Goal: Task Accomplishment & Management: Manage account settings

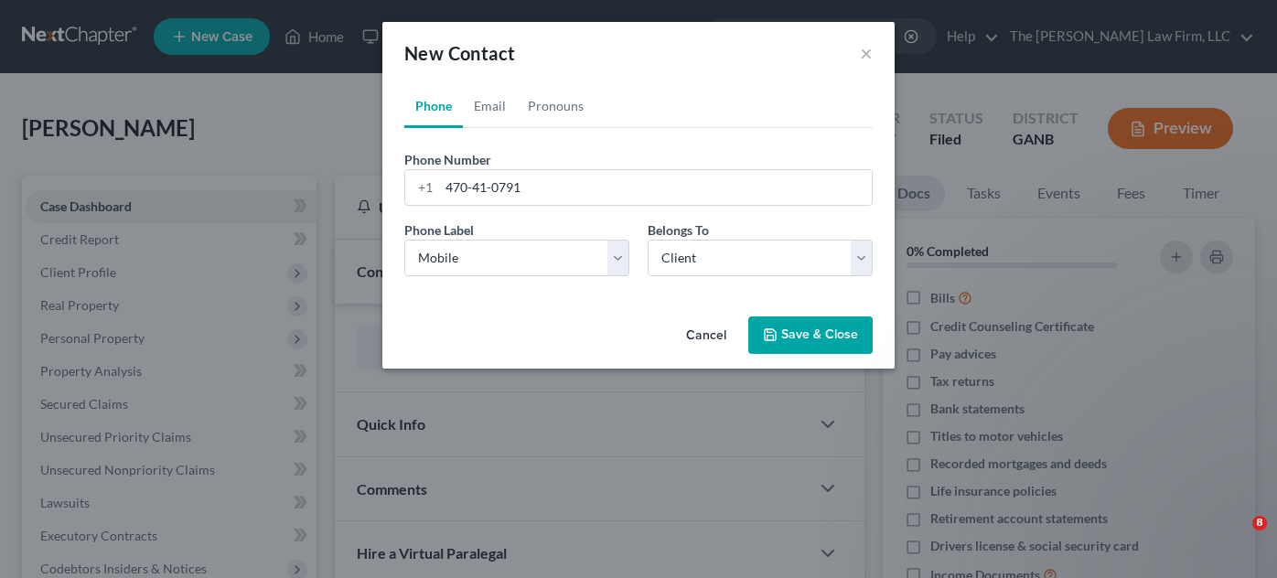
select select "0"
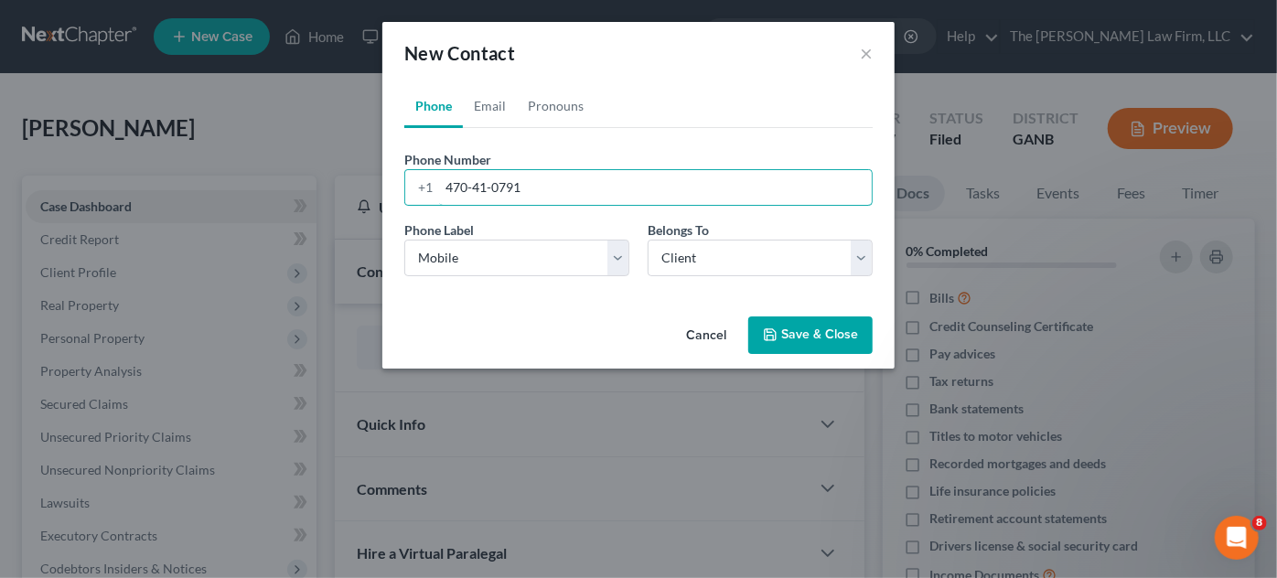
drag, startPoint x: 483, startPoint y: 194, endPoint x: 439, endPoint y: 197, distance: 44.0
click at [439, 197] on input "470-41-0791‬" at bounding box center [655, 187] width 433 height 35
paste input ") 5"
click at [474, 185] on input "470) 541-0791‬" at bounding box center [655, 187] width 433 height 35
type input "[PHONE_NUMBER]‬"
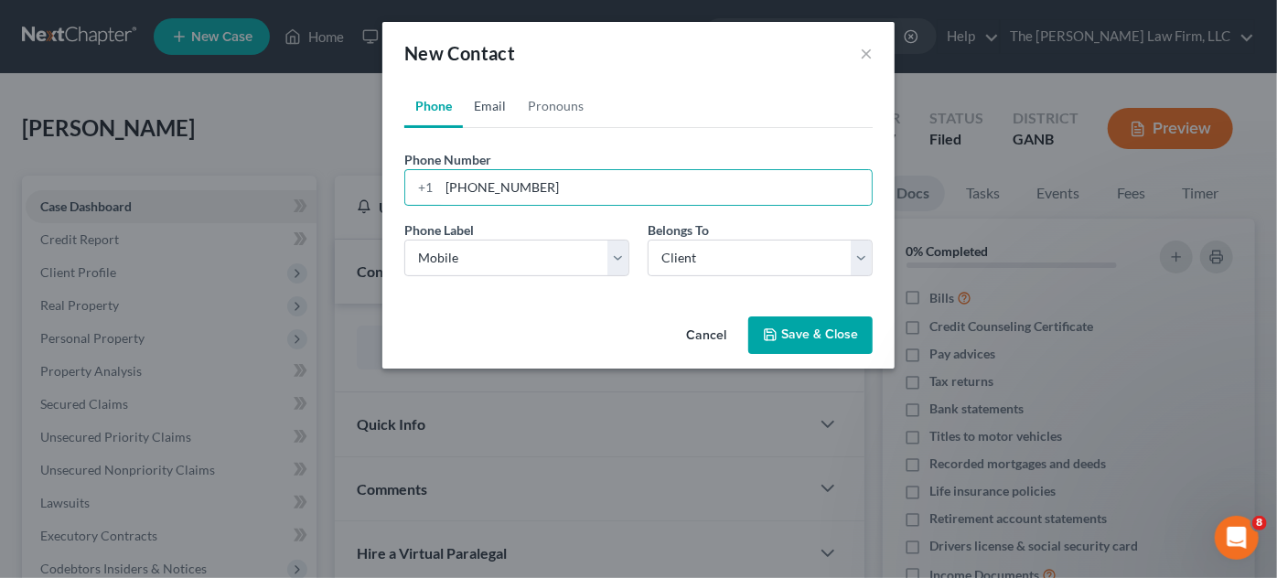
click at [489, 109] on link "Email" at bounding box center [490, 106] width 54 height 44
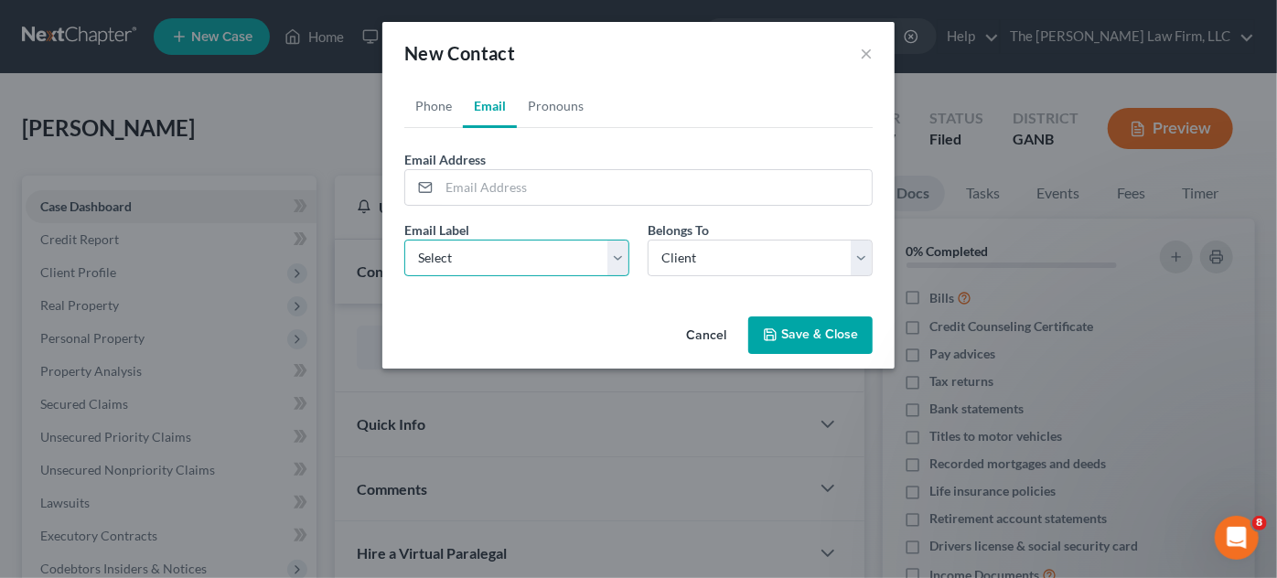
drag, startPoint x: 499, startPoint y: 260, endPoint x: 499, endPoint y: 270, distance: 10.1
click at [499, 260] on select "Select Home Work Other" at bounding box center [516, 258] width 225 height 37
select select "0"
click at [404, 240] on select "Select Home Work Other" at bounding box center [516, 258] width 225 height 37
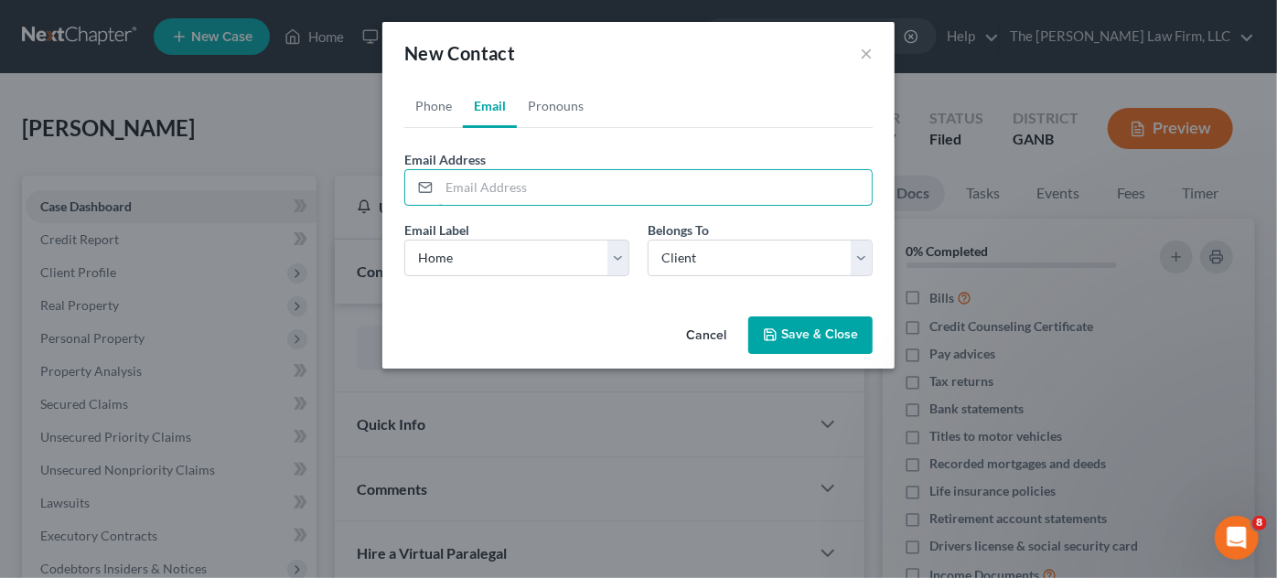
paste input "[EMAIL_ADDRESS][DOMAIN_NAME]"
type input "[EMAIL_ADDRESS][DOMAIN_NAME]"
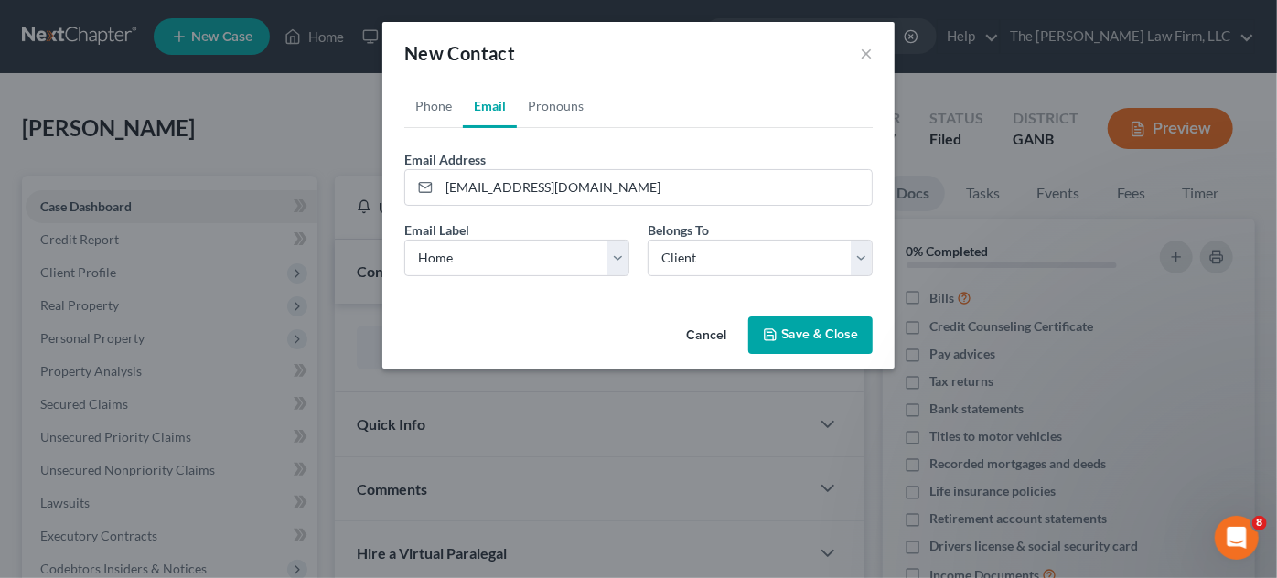
click at [795, 335] on button "Save & Close" at bounding box center [810, 335] width 124 height 38
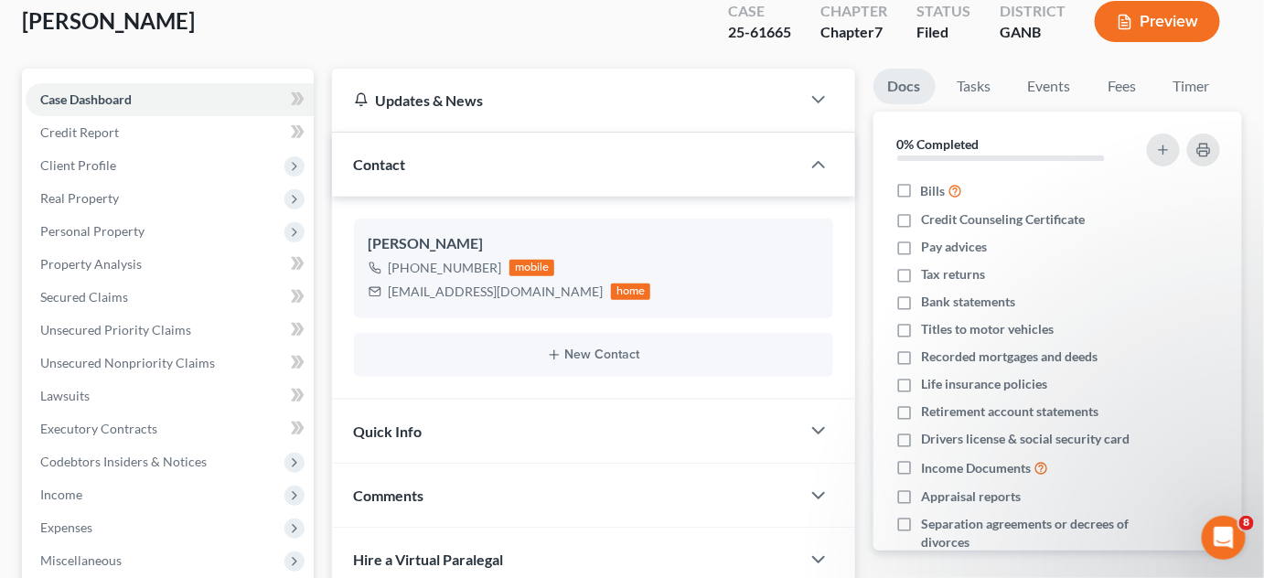
scroll to position [138, 0]
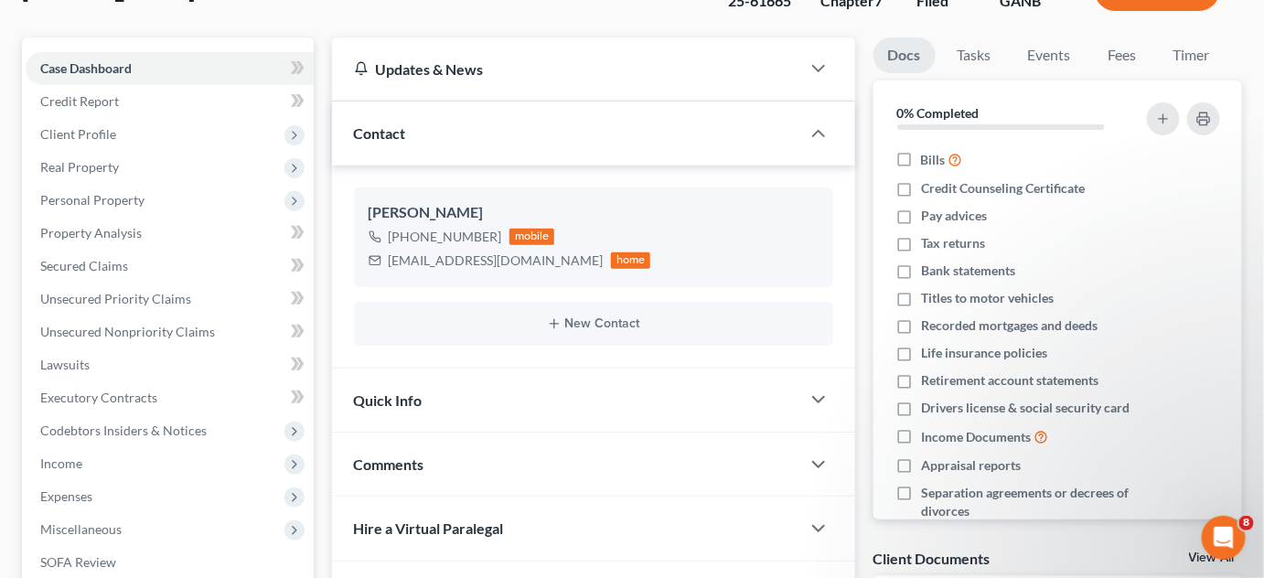
click at [442, 471] on div "Comments" at bounding box center [566, 464] width 468 height 63
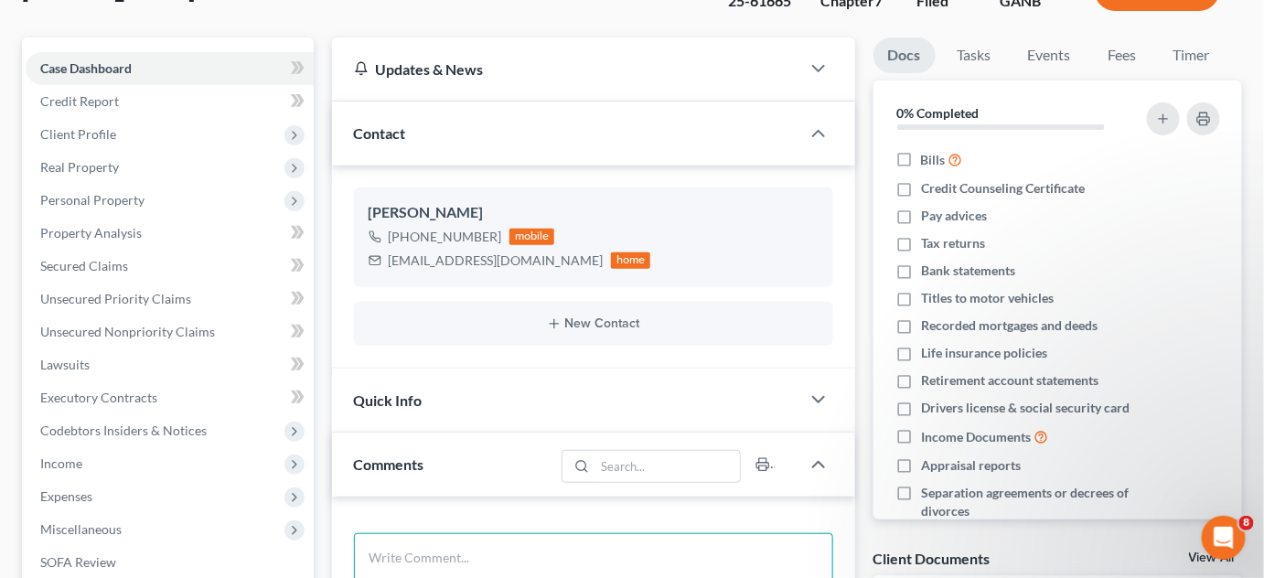
click at [454, 538] on textarea at bounding box center [593, 567] width 479 height 68
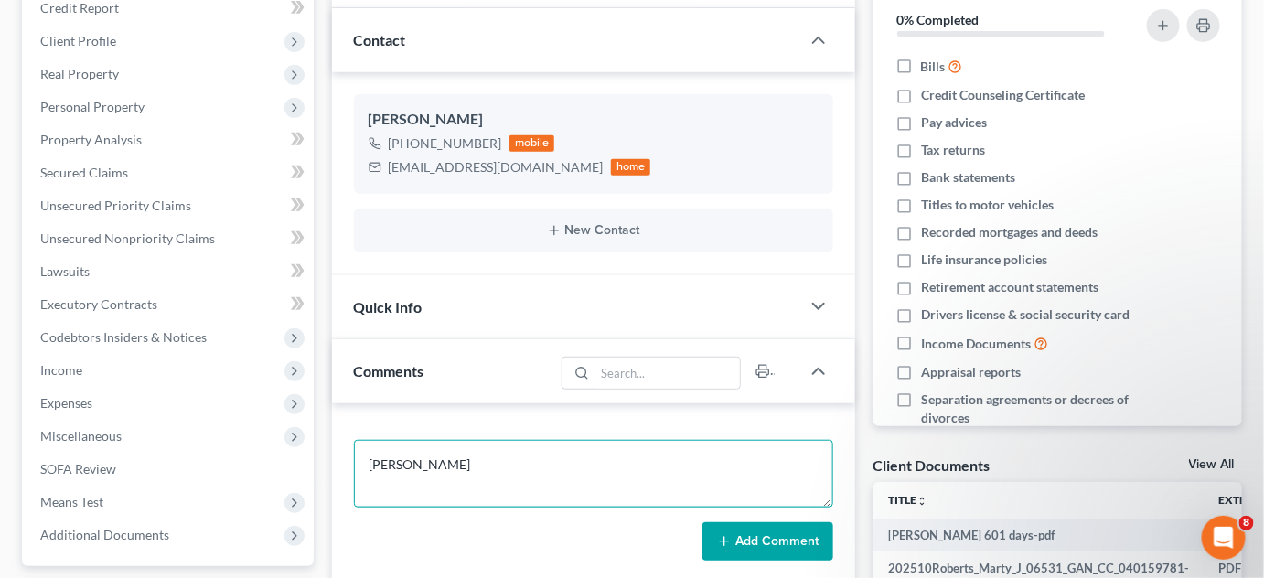
scroll to position [277, 0]
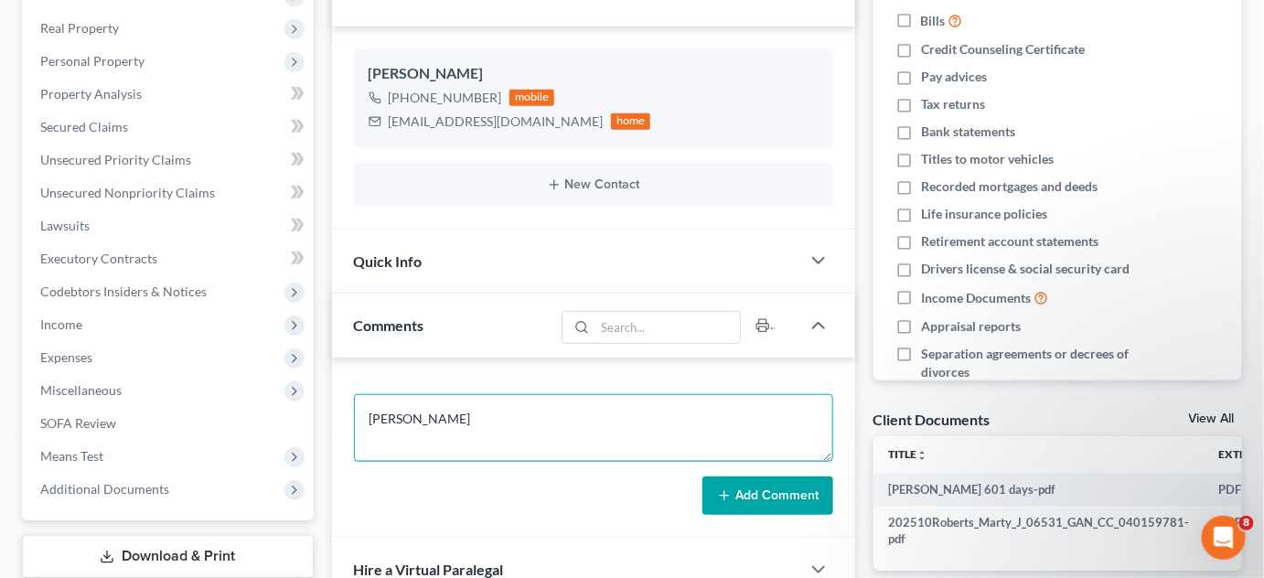
type textarea "[PERSON_NAME]"
click at [763, 501] on button "Add Comment" at bounding box center [767, 495] width 131 height 38
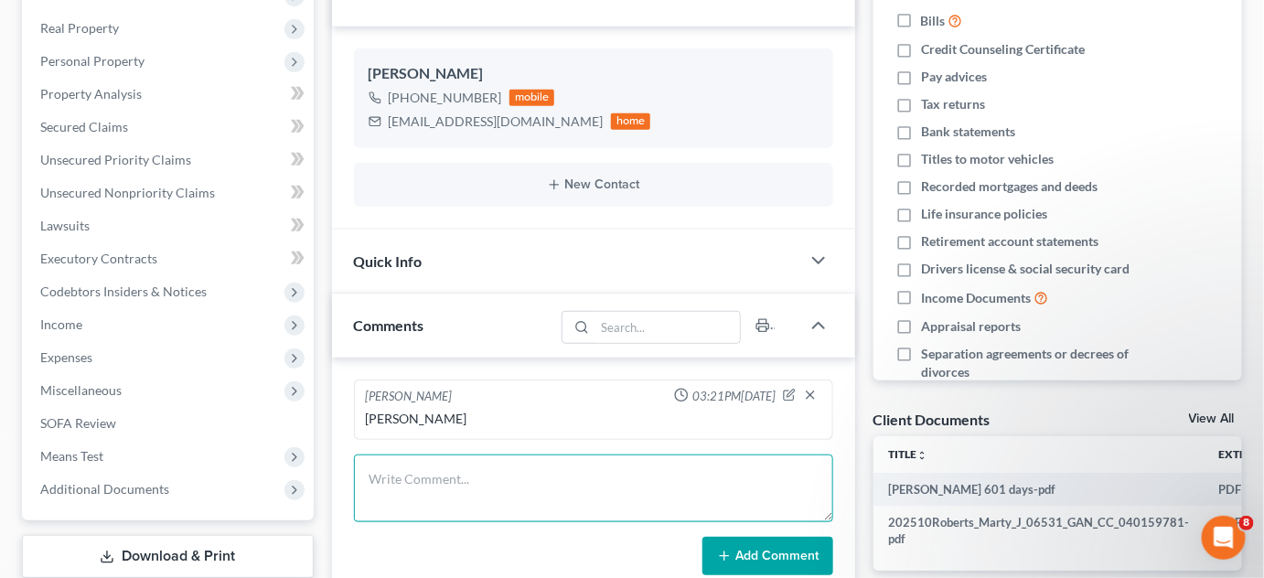
click at [378, 479] on textarea at bounding box center [593, 488] width 479 height 68
type textarea "Emailed CL petition, 341 info,Bk sheet"
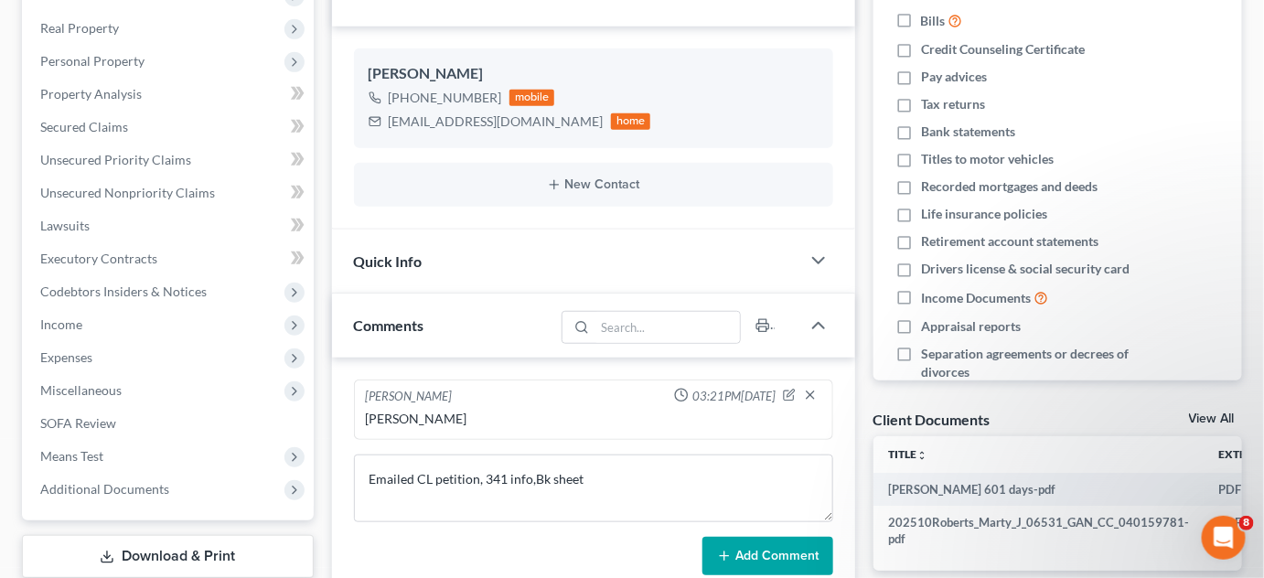
click at [775, 561] on button "Add Comment" at bounding box center [767, 556] width 131 height 38
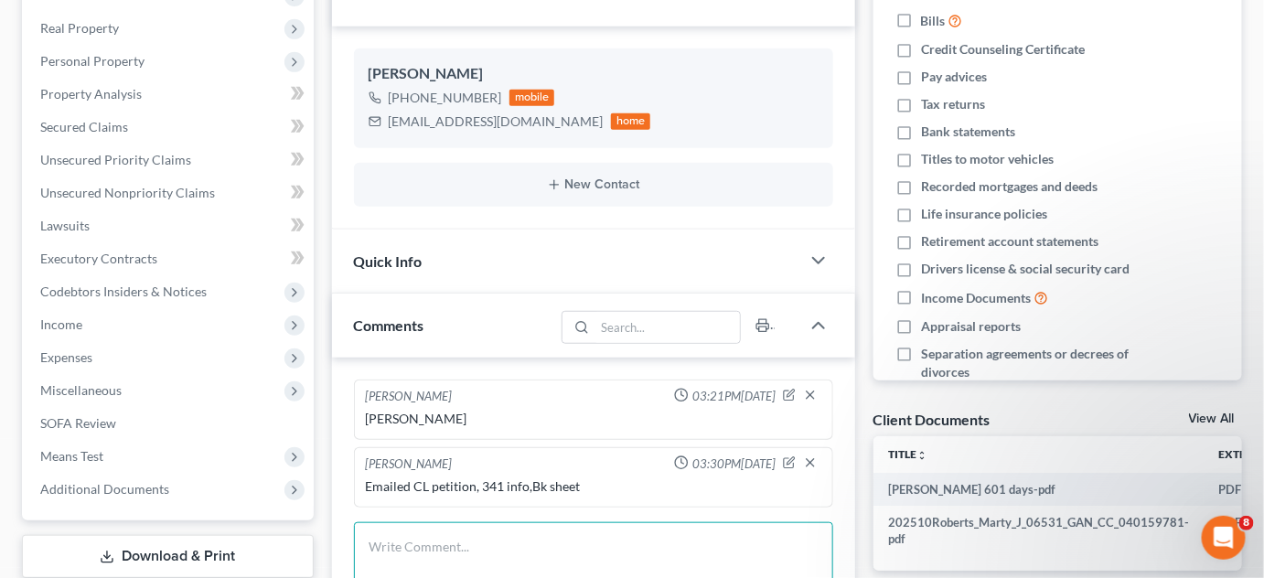
drag, startPoint x: 583, startPoint y: 525, endPoint x: 574, endPoint y: 508, distance: 18.4
click at [581, 522] on textarea at bounding box center [593, 556] width 479 height 68
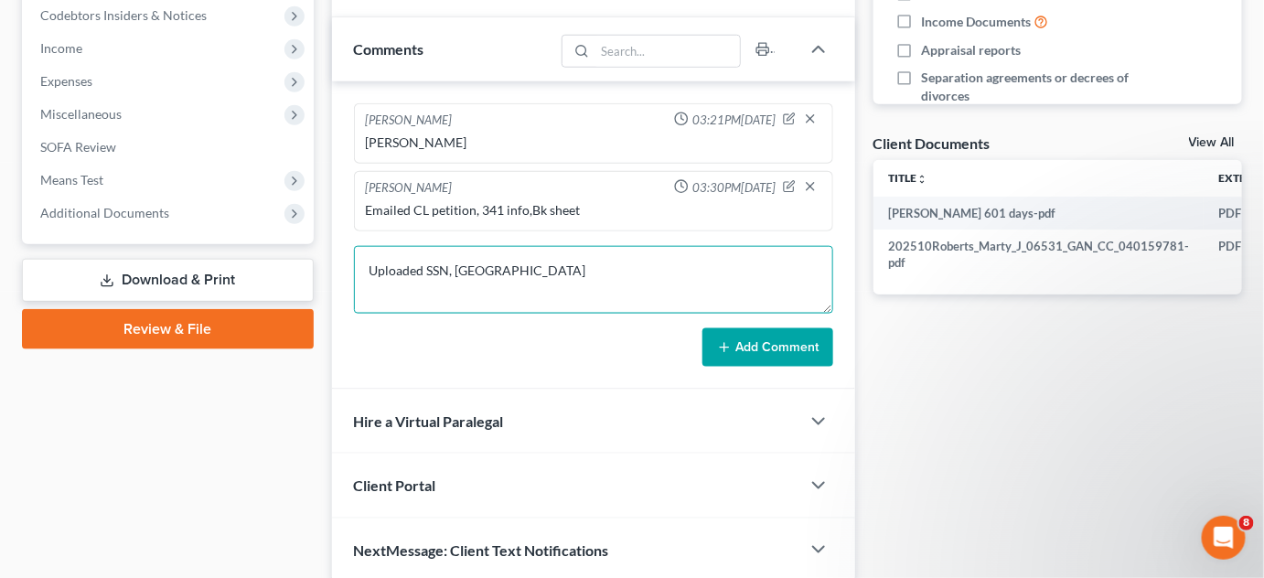
type textarea "Uploaded SSN, [GEOGRAPHIC_DATA]"
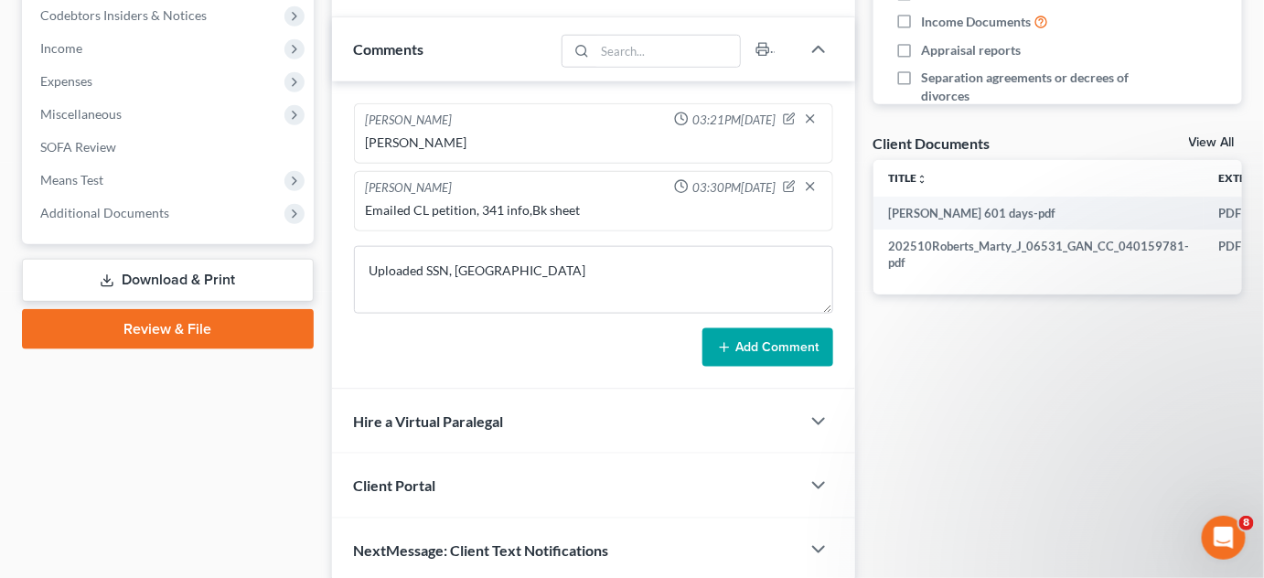
click at [784, 331] on button "Add Comment" at bounding box center [767, 347] width 131 height 38
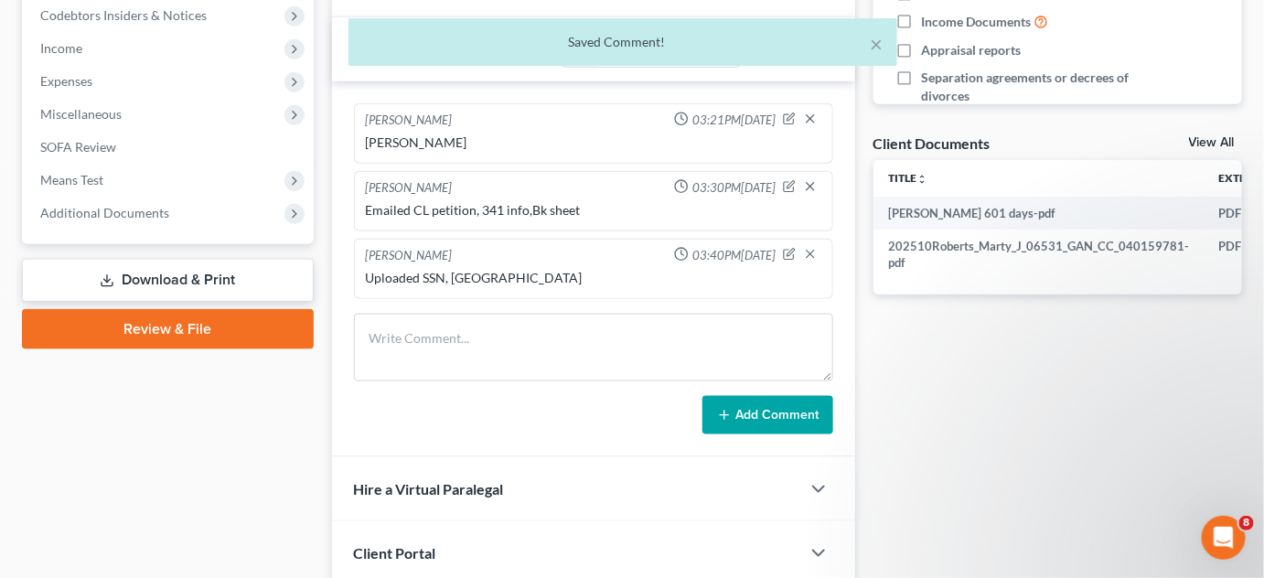
drag, startPoint x: 903, startPoint y: 384, endPoint x: 876, endPoint y: 378, distance: 27.3
click at [903, 384] on div "Docs Tasks Events Fees Timer 0% Completed Nothing here yet! Bills Credit Counse…" at bounding box center [1057, 136] width 387 height 1028
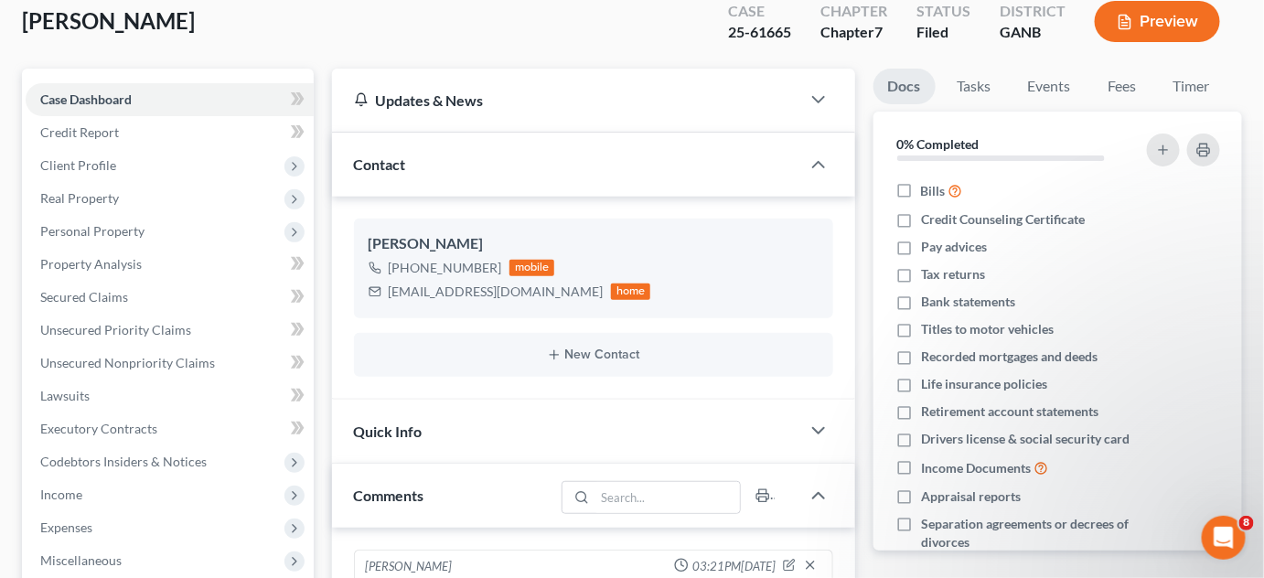
scroll to position [277, 0]
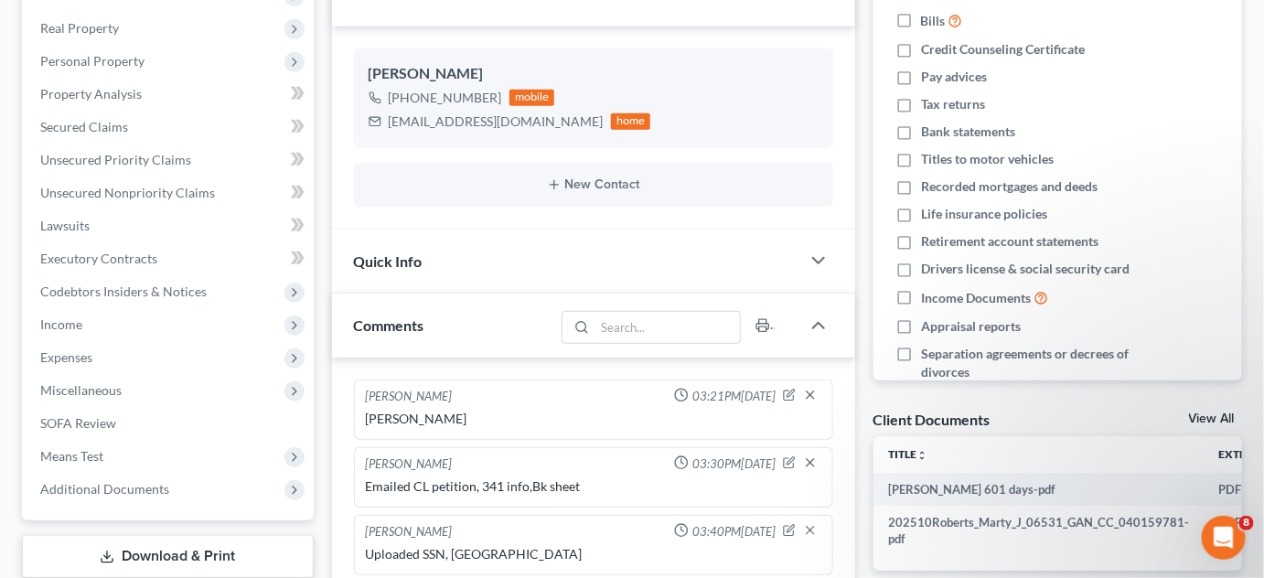
click at [135, 498] on span "Additional Documents" at bounding box center [170, 489] width 288 height 33
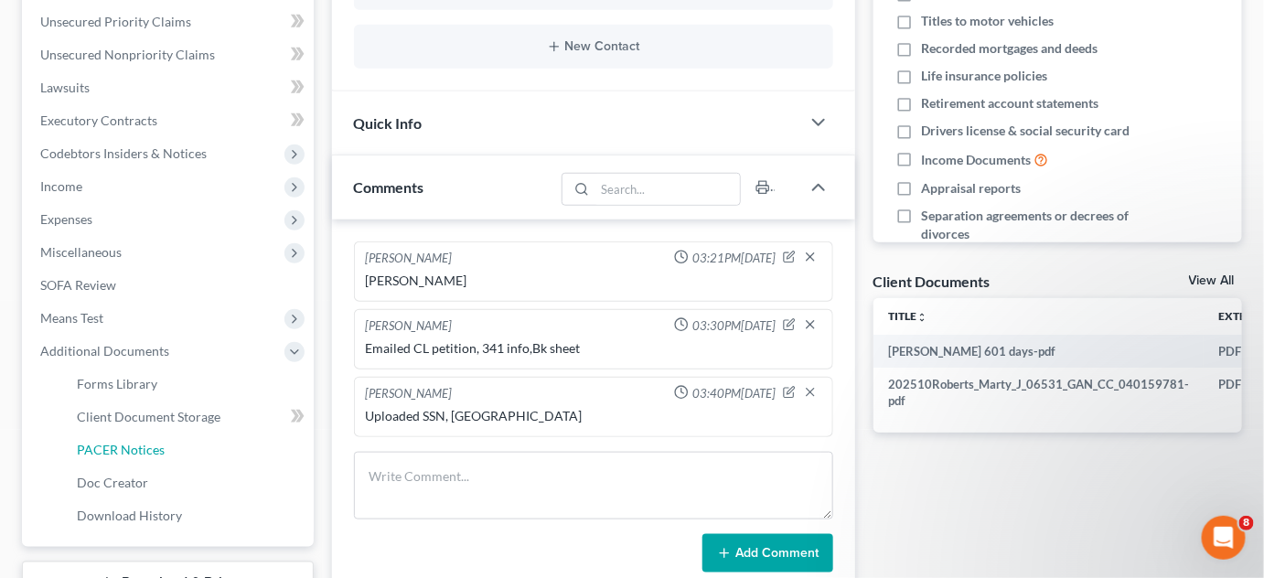
drag, startPoint x: 144, startPoint y: 454, endPoint x: 492, endPoint y: 453, distance: 347.5
click at [144, 454] on span "PACER Notices" at bounding box center [121, 450] width 88 height 16
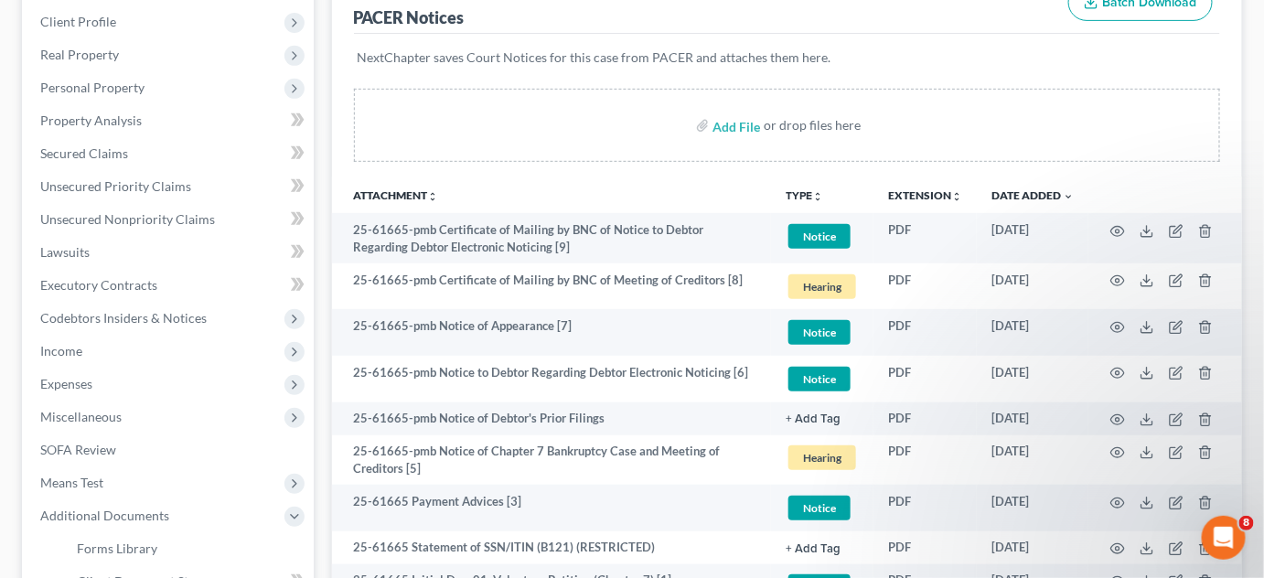
scroll to position [277, 0]
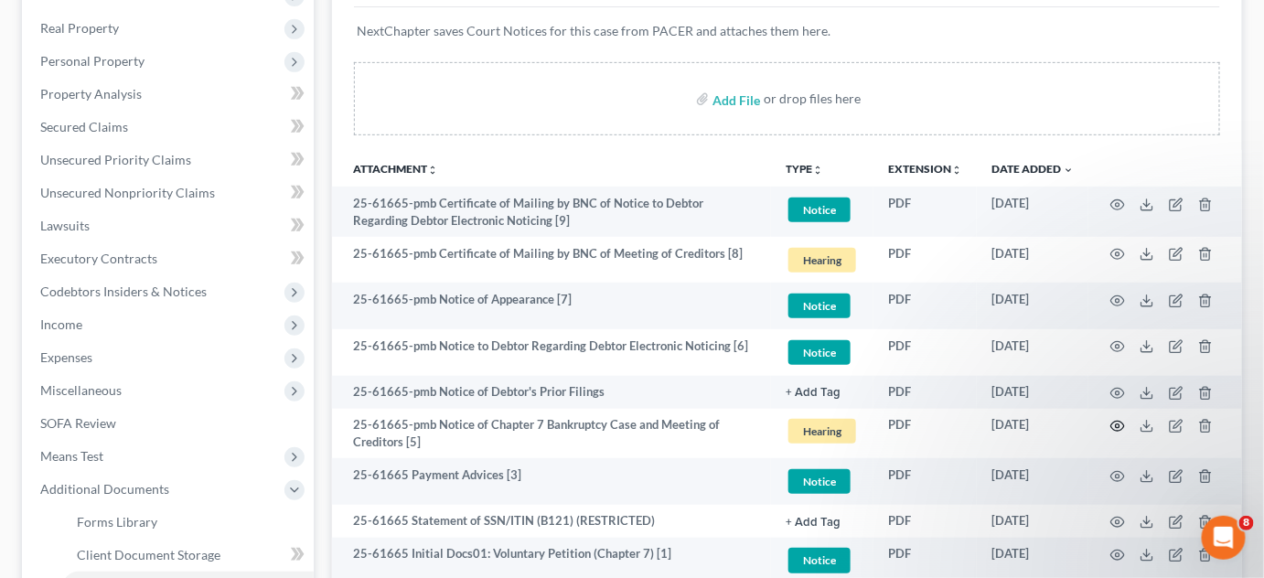
click at [1117, 426] on circle "button" at bounding box center [1118, 426] width 4 height 4
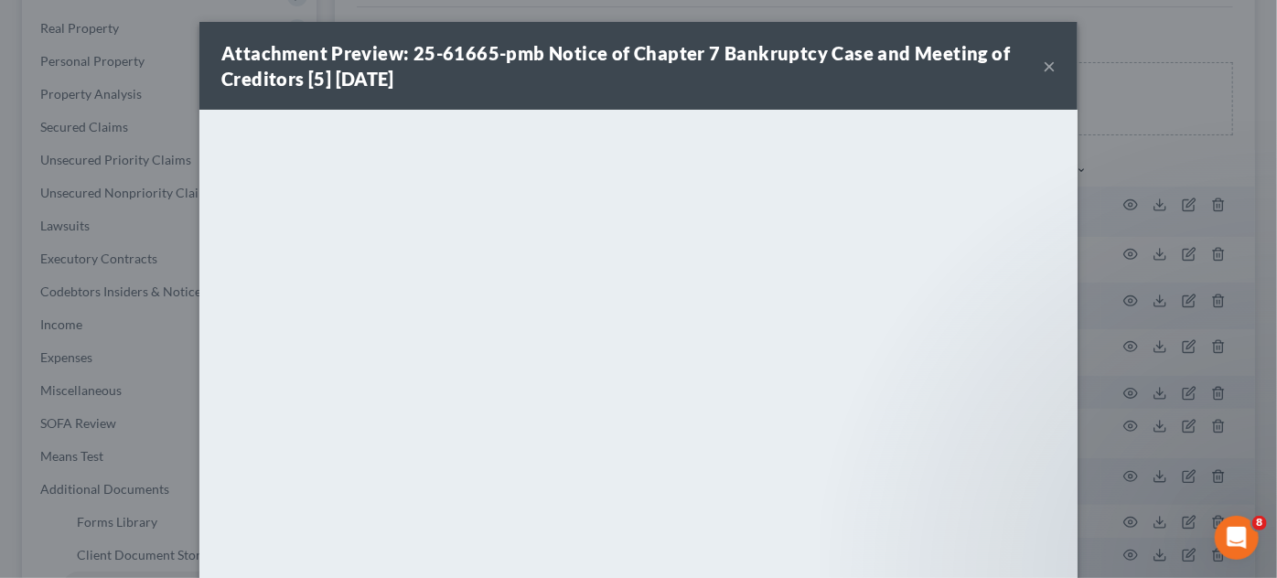
click at [1182, 138] on div "Attachment Preview: 25-61665-pmb Notice of Chapter 7 Bankruptcy Case and Meetin…" at bounding box center [638, 289] width 1277 height 578
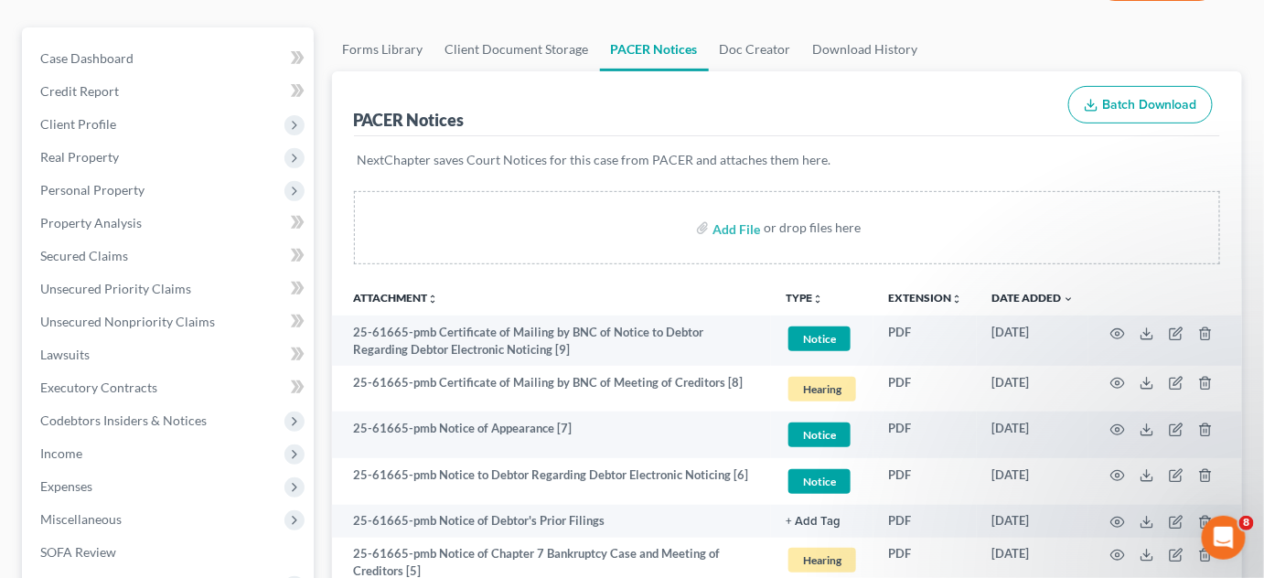
scroll to position [0, 0]
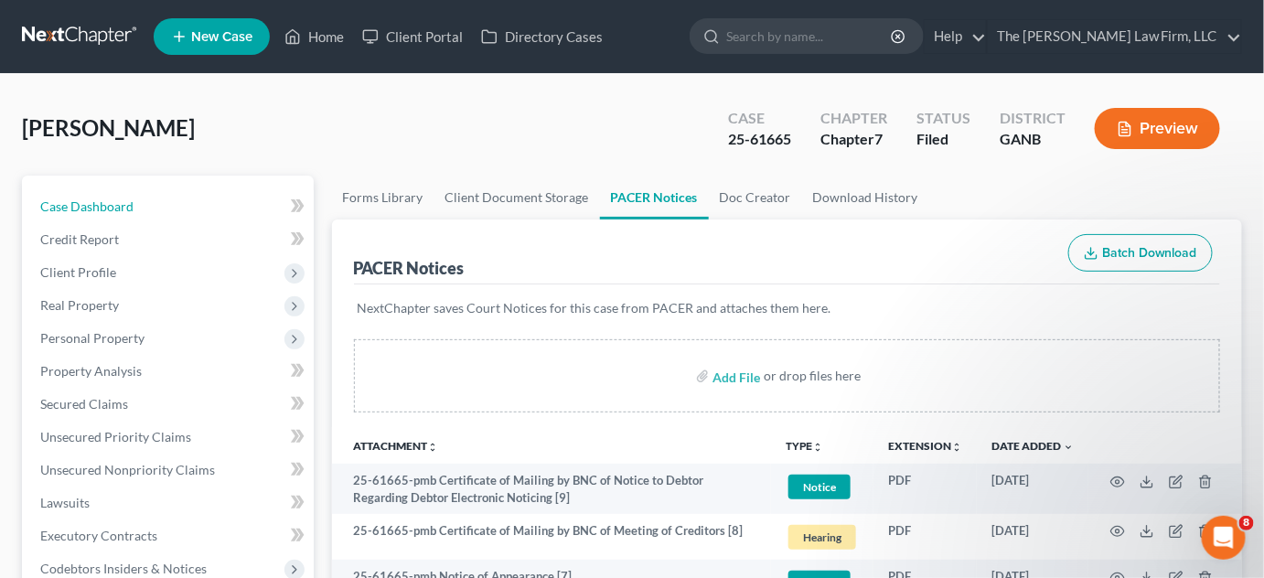
drag, startPoint x: 49, startPoint y: 206, endPoint x: 0, endPoint y: 270, distance: 80.8
click at [49, 206] on span "Case Dashboard" at bounding box center [86, 206] width 93 height 16
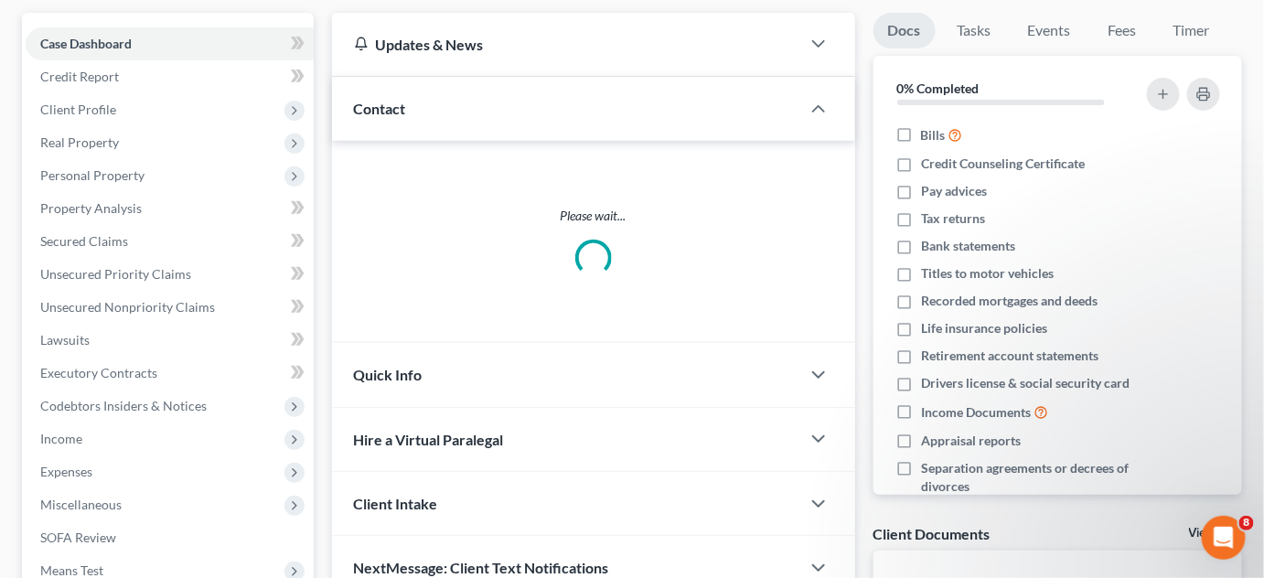
scroll to position [392, 0]
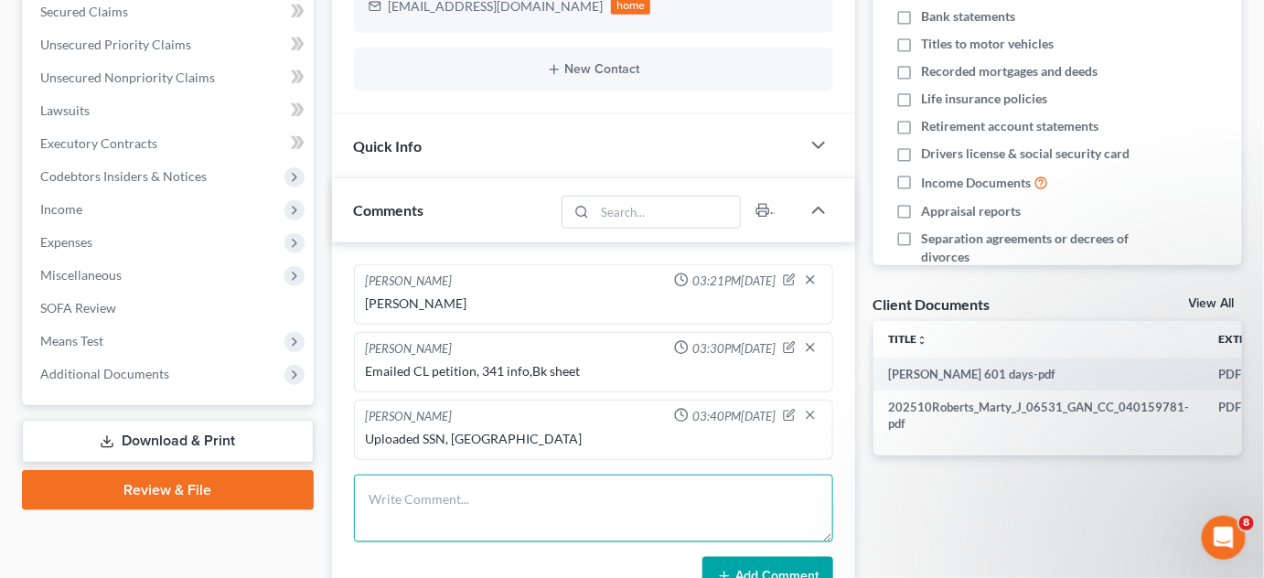
click at [431, 487] on textarea at bounding box center [593, 509] width 479 height 68
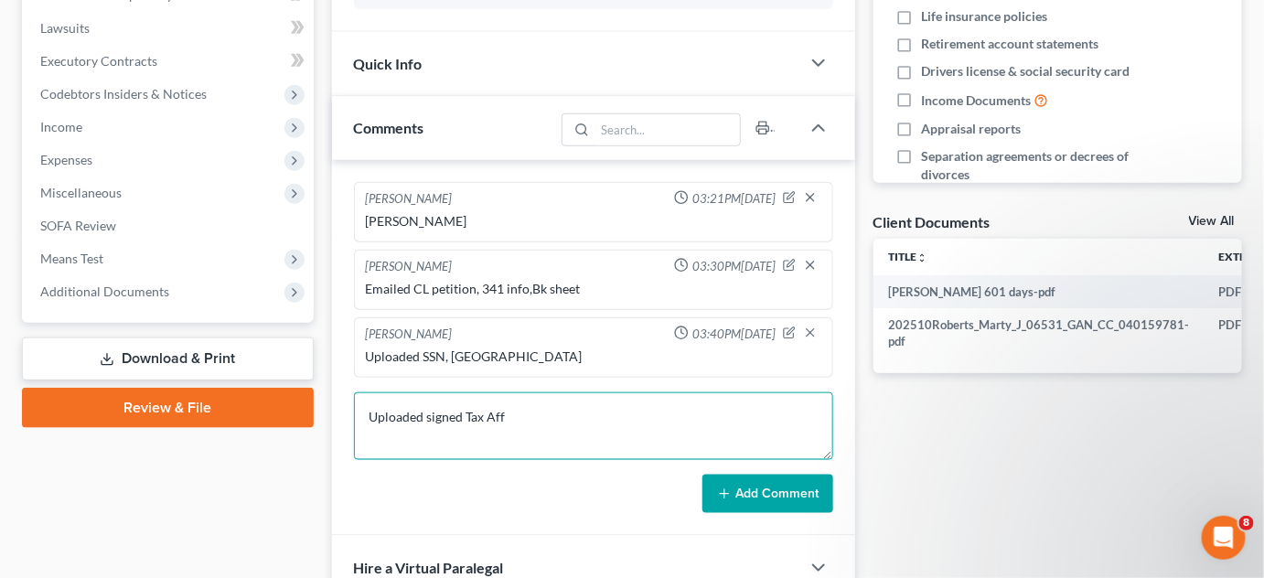
scroll to position [670, 0]
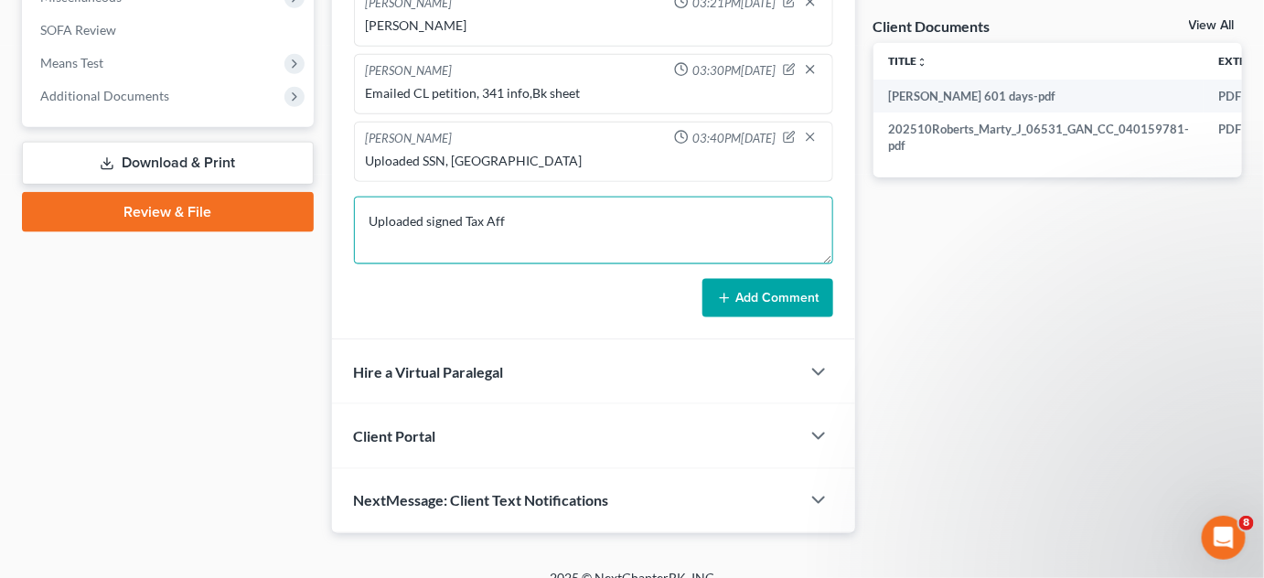
type textarea "Uploaded signed Tax Aff"
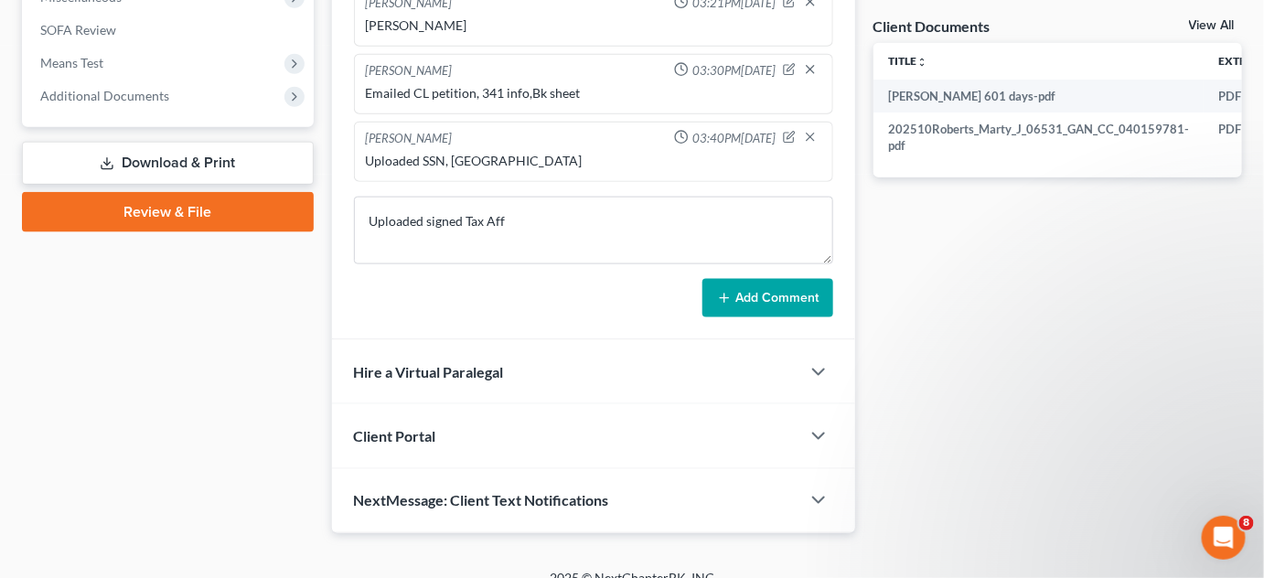
click at [737, 303] on button "Add Comment" at bounding box center [767, 298] width 131 height 38
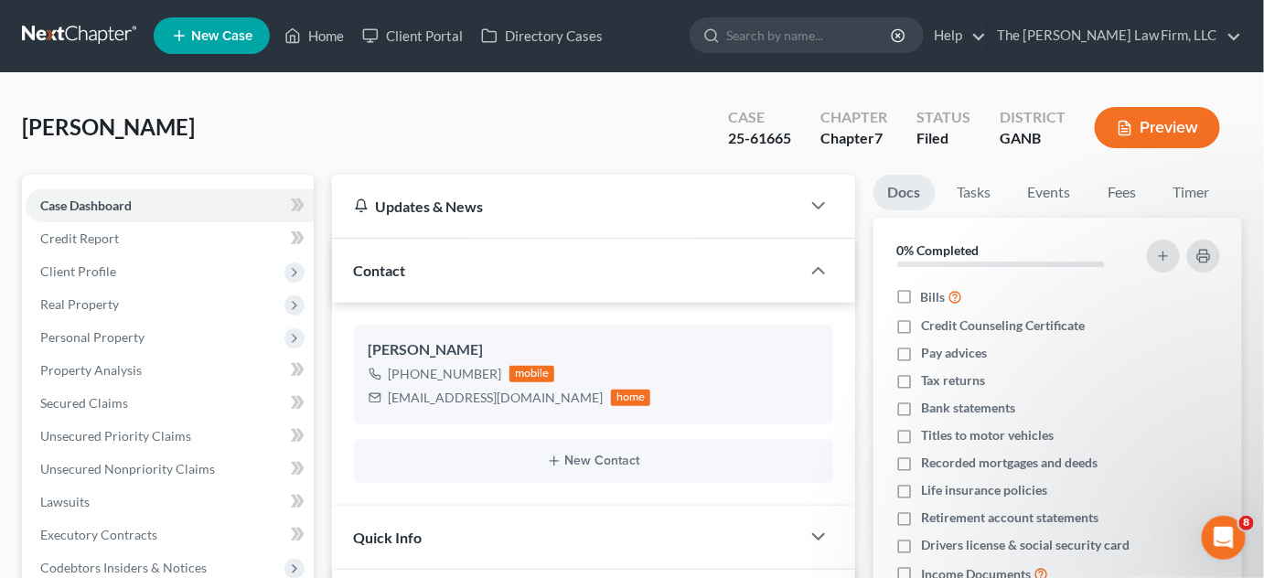
scroll to position [0, 0]
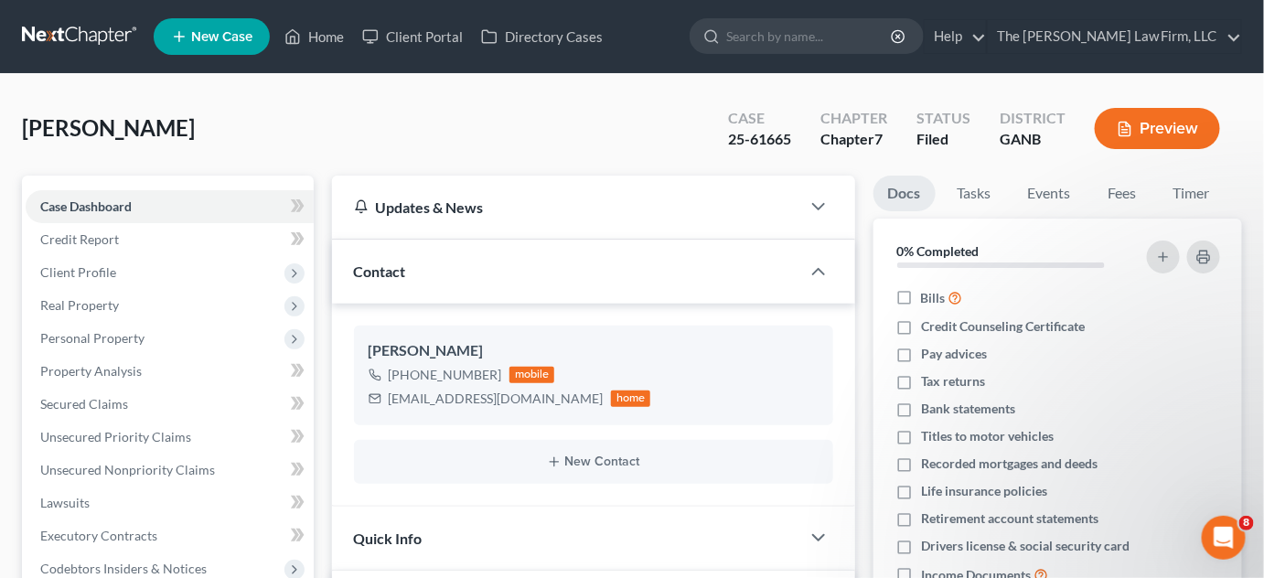
click at [96, 277] on span "Client Profile" at bounding box center [78, 272] width 76 height 16
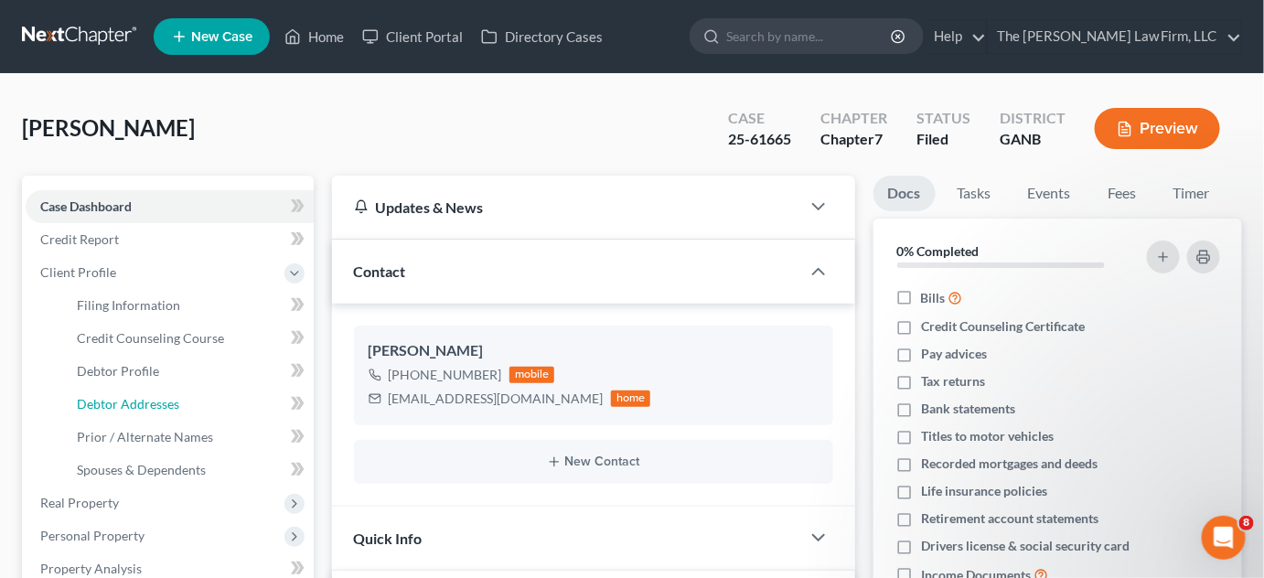
click at [151, 406] on span "Debtor Addresses" at bounding box center [128, 404] width 102 height 16
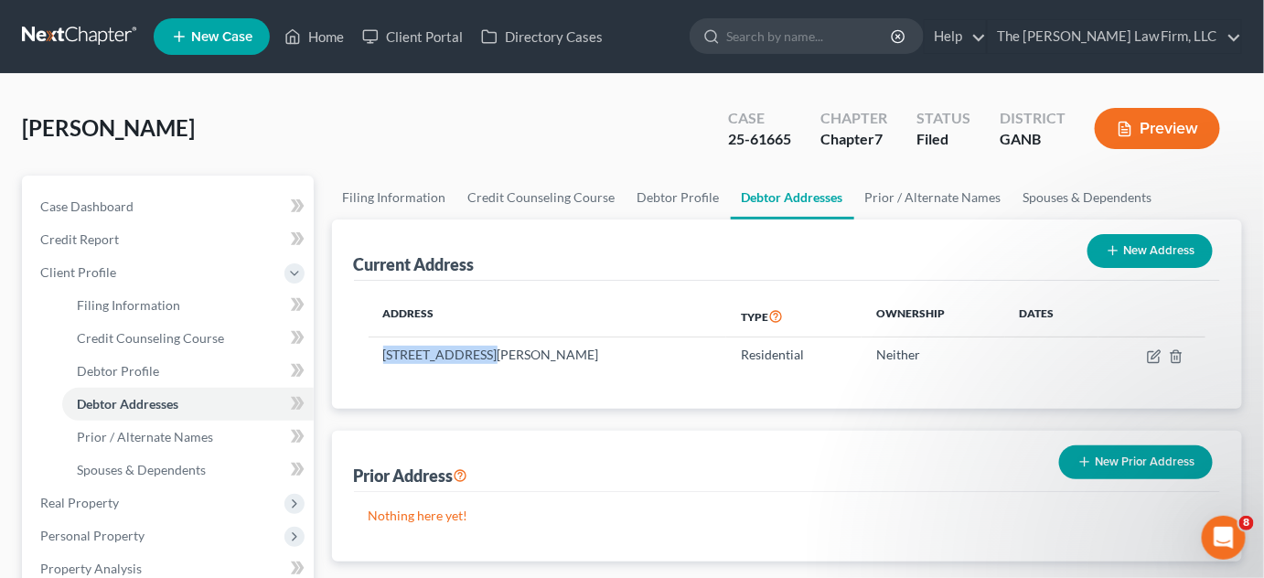
drag, startPoint x: 478, startPoint y: 353, endPoint x: 414, endPoint y: 354, distance: 64.0
click at [382, 354] on td "[STREET_ADDRESS][PERSON_NAME]" at bounding box center [548, 354] width 358 height 35
copy td "[STREET_ADDRESS][PERSON_NAME]"
click at [31, 38] on link at bounding box center [80, 36] width 117 height 33
click at [104, 206] on span "Case Dashboard" at bounding box center [86, 206] width 93 height 16
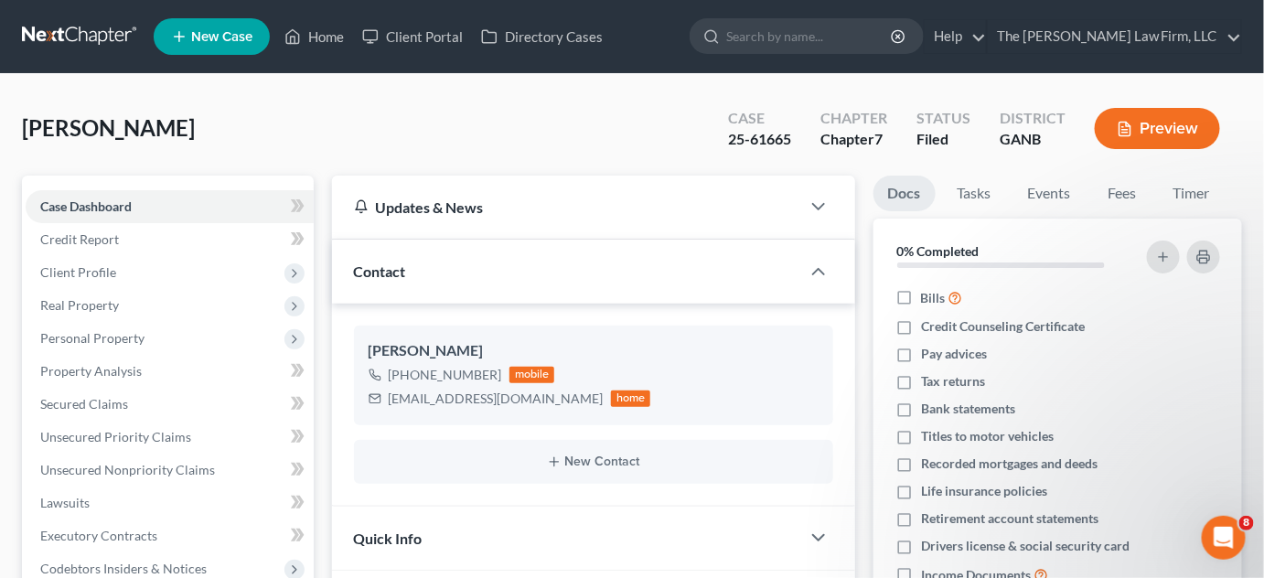
click at [100, 40] on link at bounding box center [80, 36] width 117 height 33
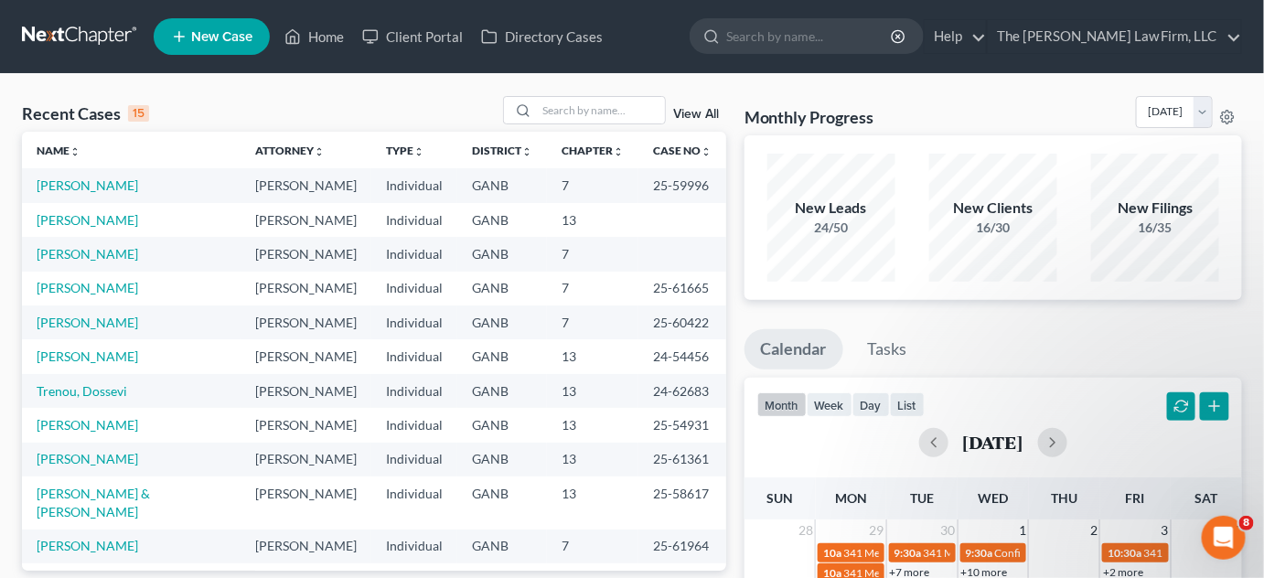
click at [695, 110] on link "View All" at bounding box center [696, 114] width 46 height 13
click at [691, 113] on link "View All" at bounding box center [696, 114] width 46 height 13
click at [685, 119] on link "View All" at bounding box center [696, 114] width 46 height 13
click at [686, 119] on link "View All" at bounding box center [696, 114] width 46 height 13
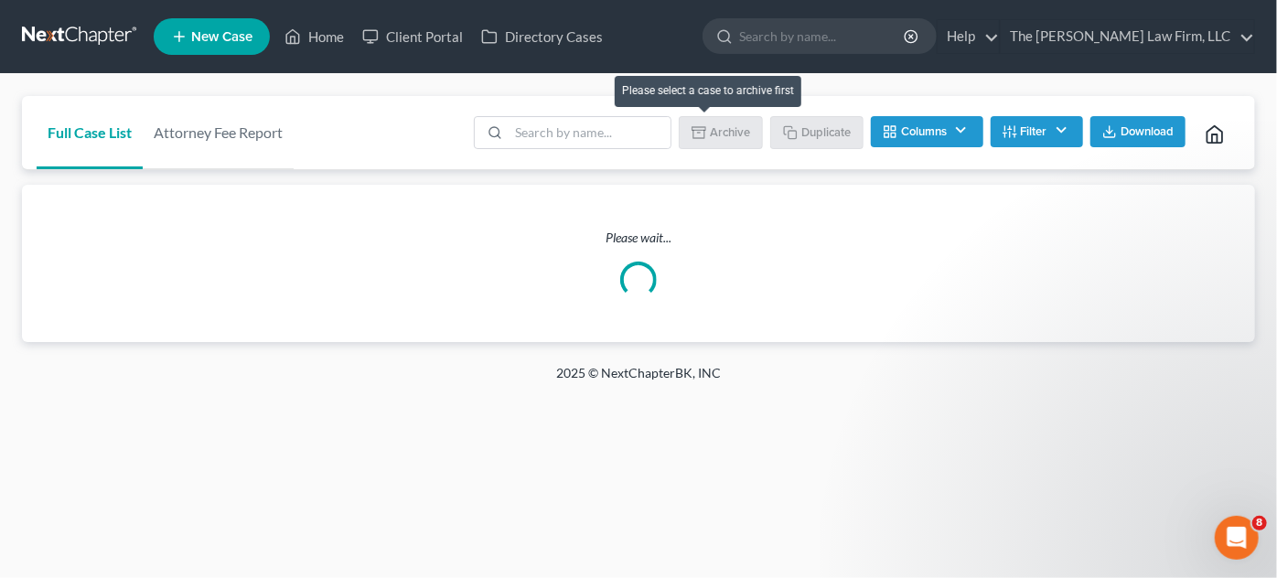
click at [700, 116] on li "Archive" at bounding box center [721, 134] width 84 height 37
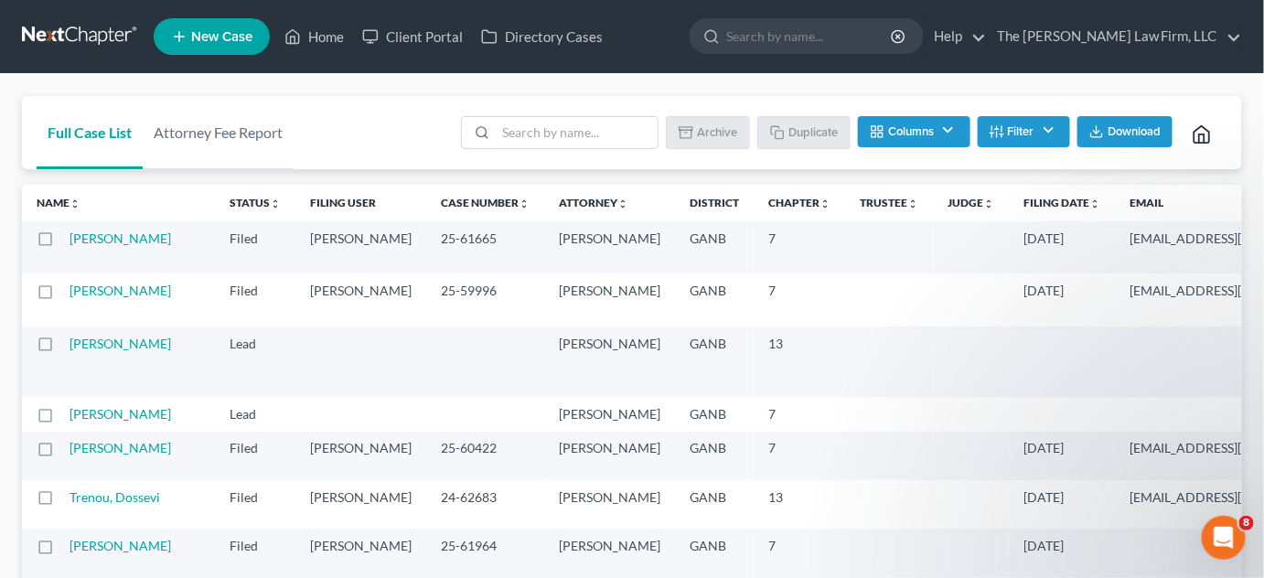
click at [1089, 199] on icon "unfold_more" at bounding box center [1094, 203] width 11 height 11
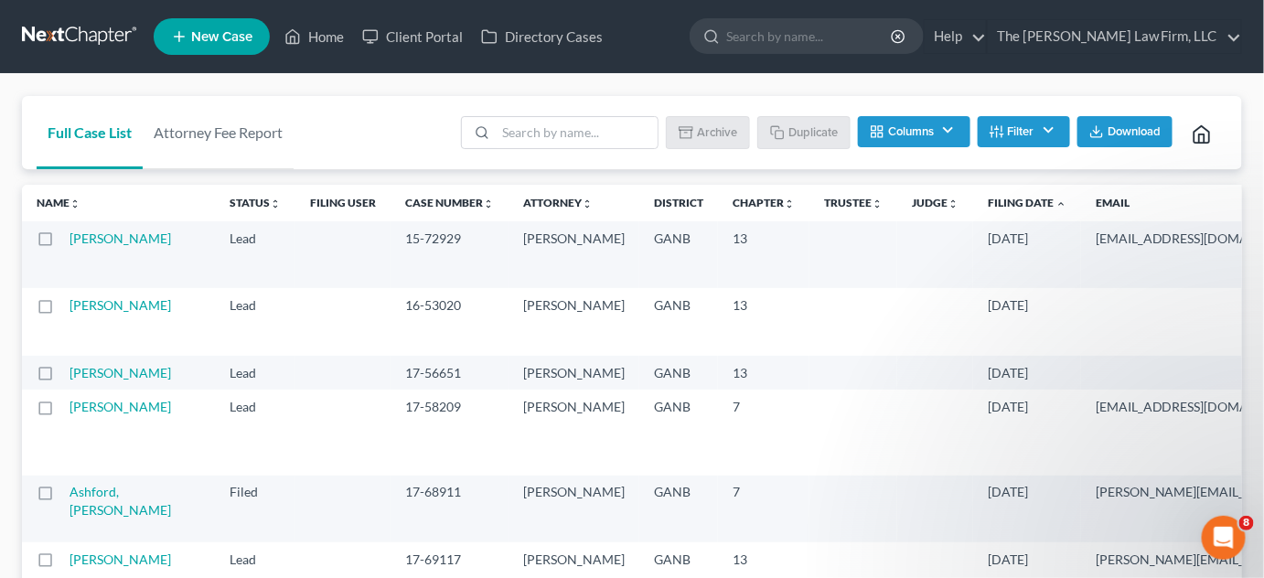
click at [1055, 199] on icon "expand_less" at bounding box center [1060, 203] width 11 height 11
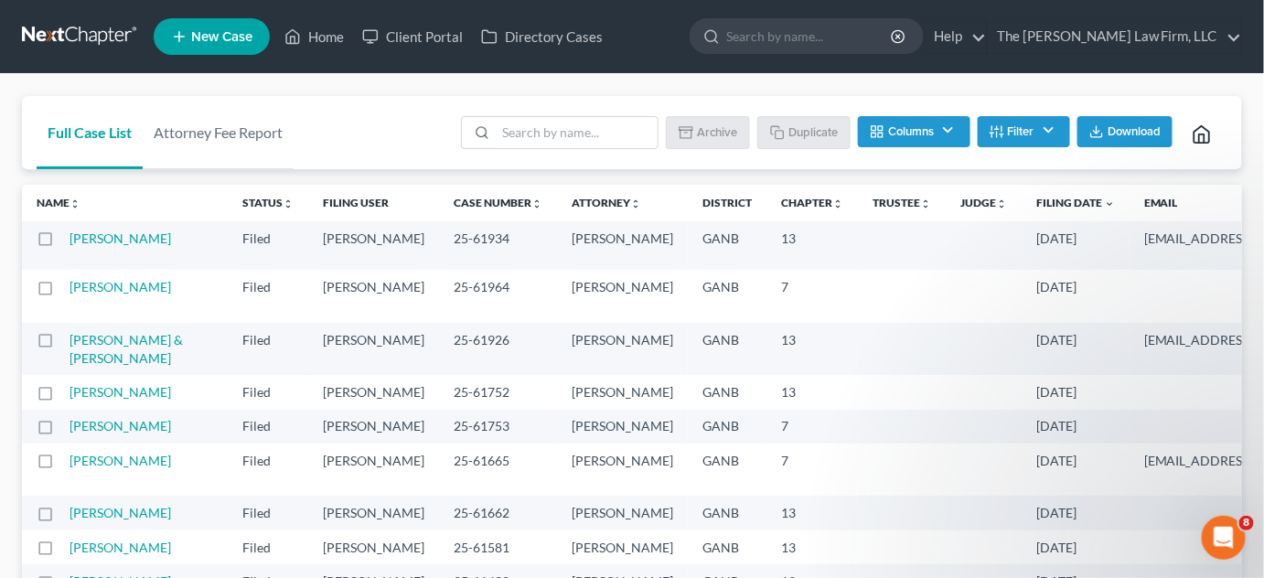
click at [1104, 203] on icon "expand_more" at bounding box center [1109, 203] width 11 height 11
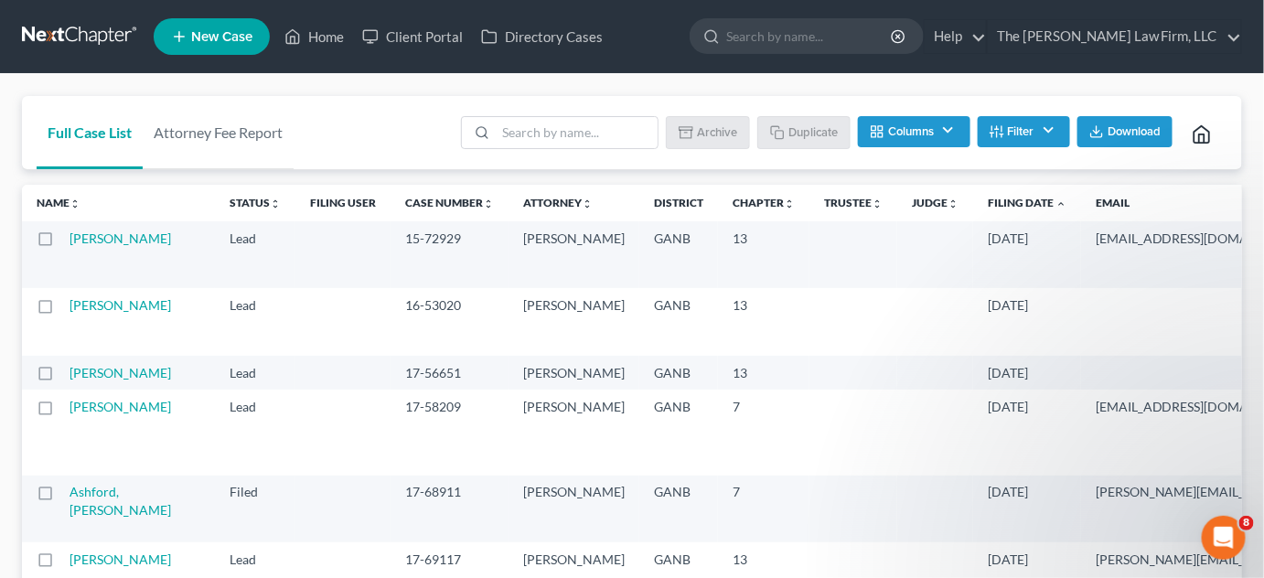
click at [1055, 203] on icon "expand_less" at bounding box center [1060, 203] width 11 height 11
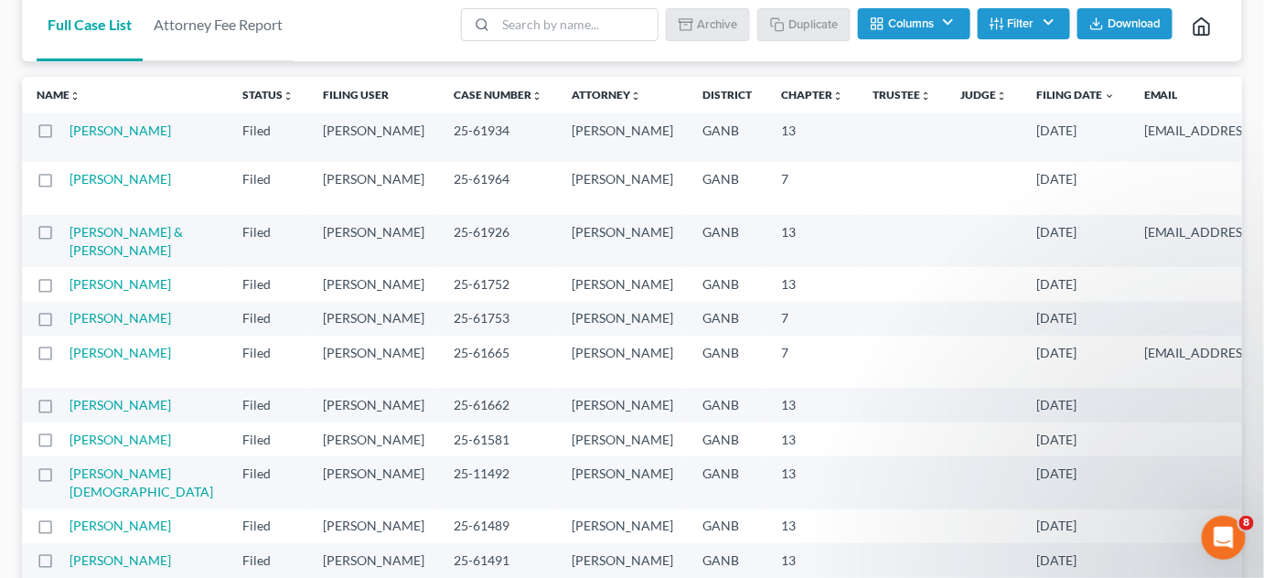
scroll to position [138, 0]
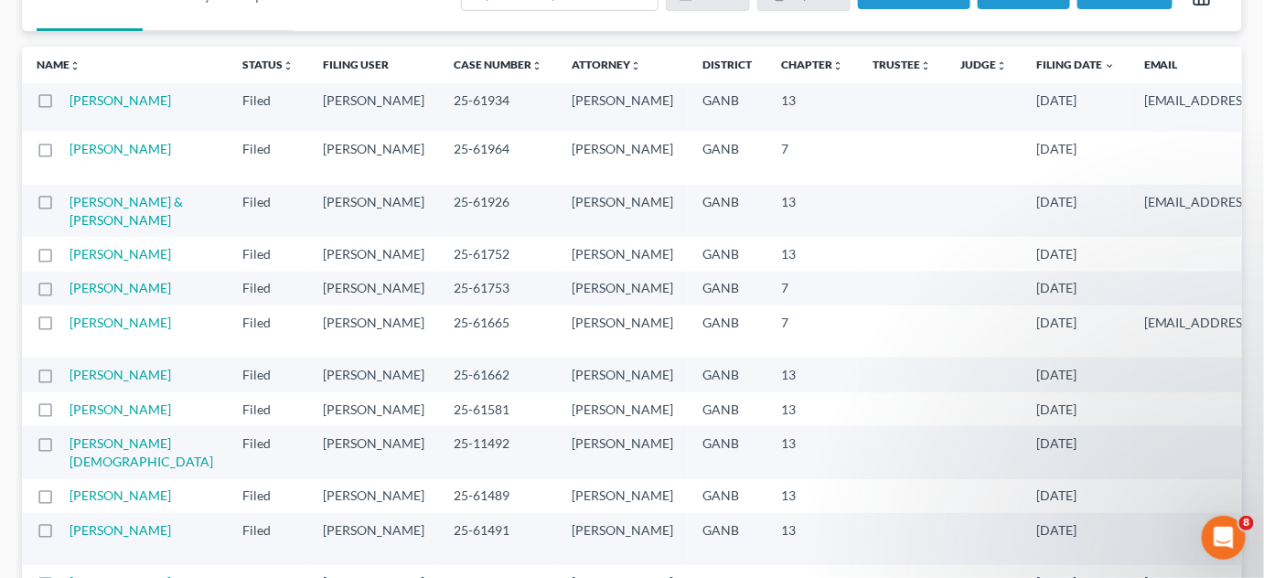
click at [95, 295] on link "Cheung, Connie" at bounding box center [120, 288] width 102 height 16
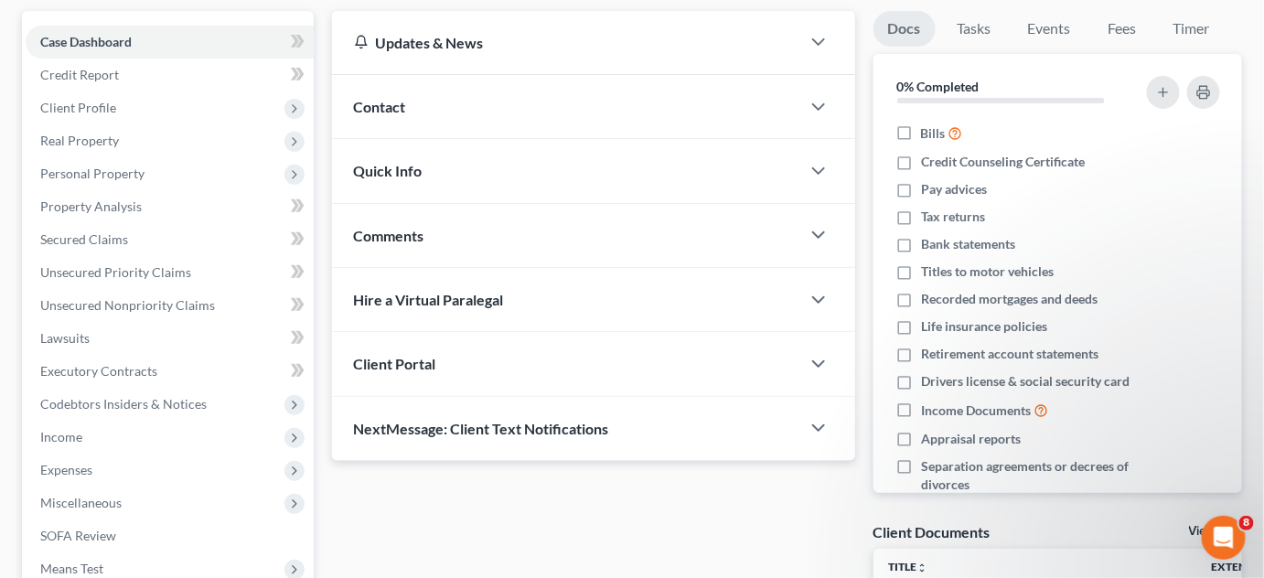
scroll to position [392, 0]
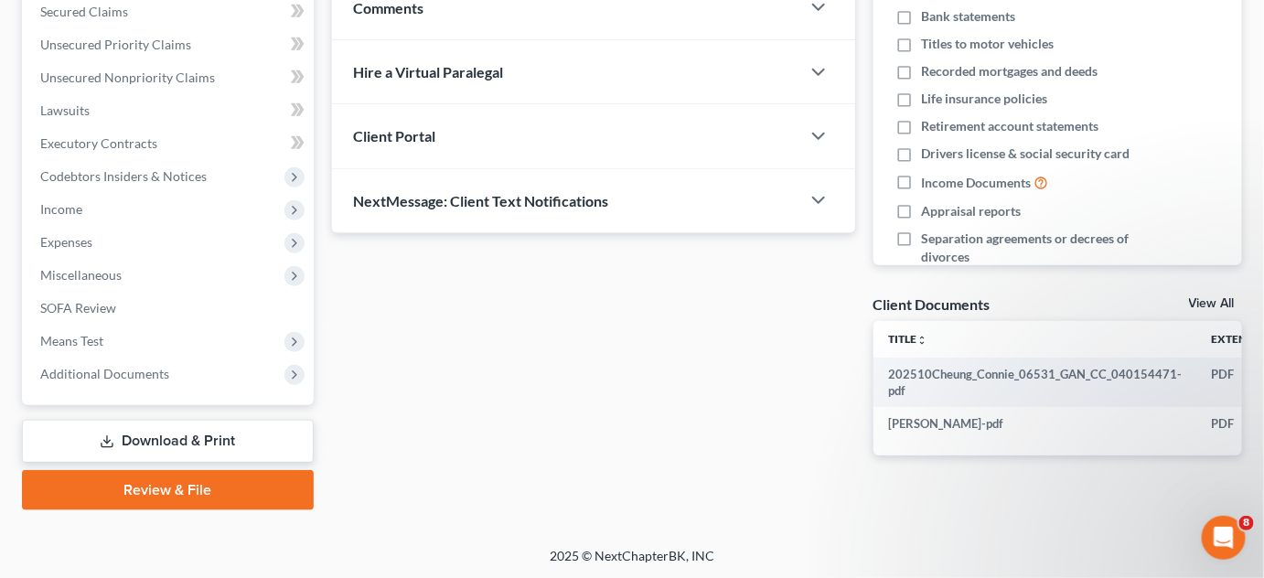
click at [121, 370] on span "Additional Documents" at bounding box center [104, 374] width 129 height 16
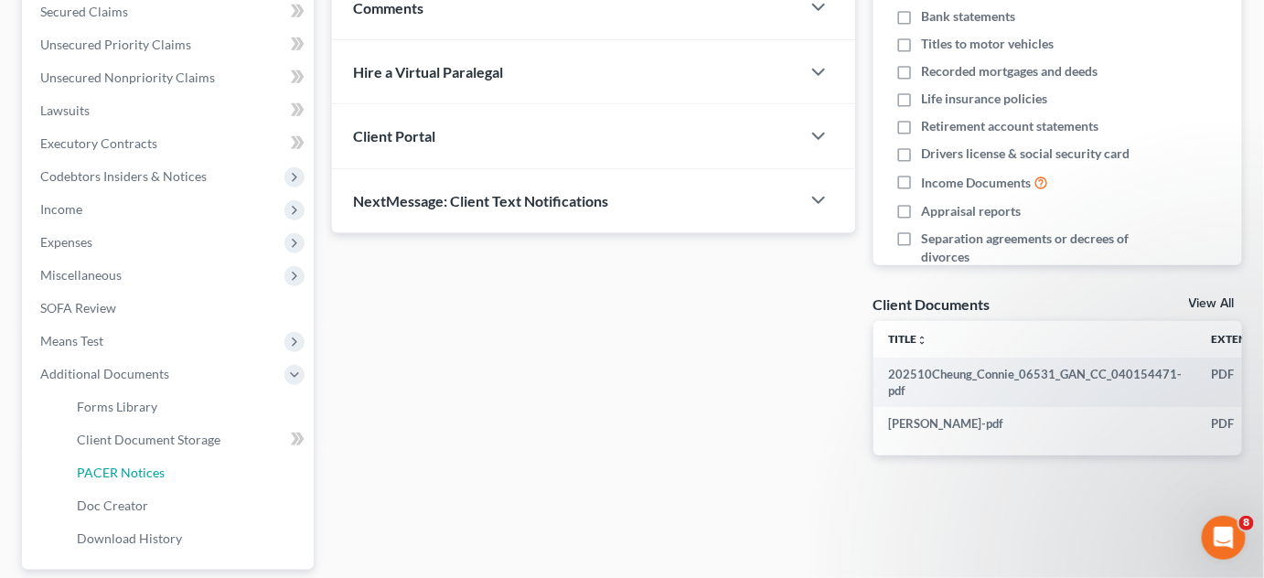
click at [124, 479] on link "PACER Notices" at bounding box center [187, 472] width 251 height 33
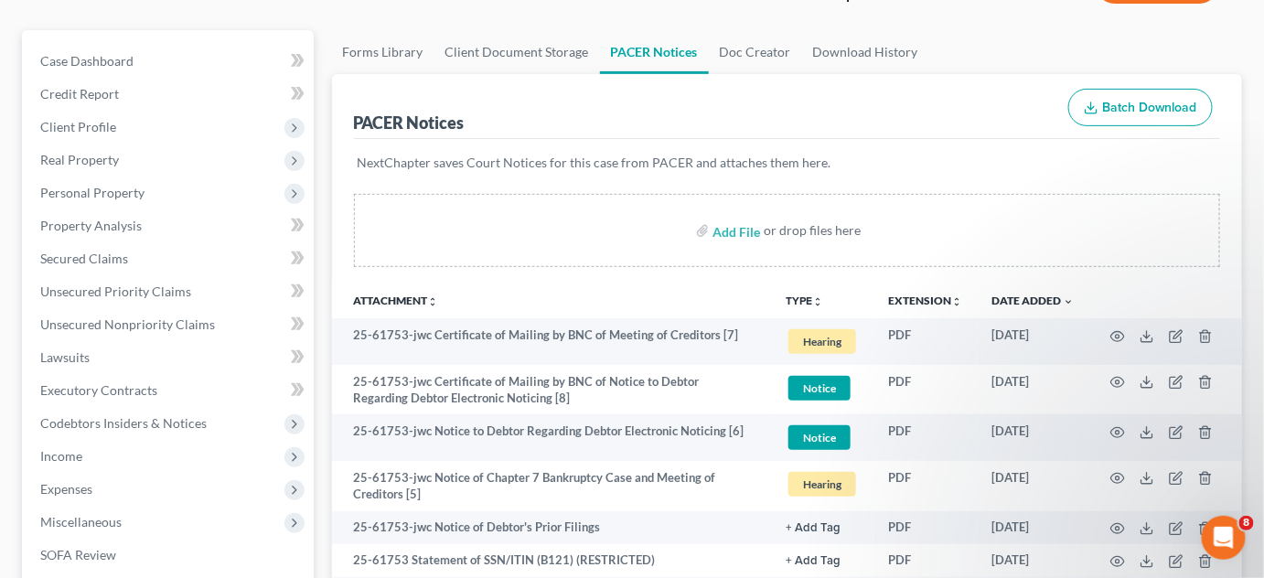
scroll to position [415, 0]
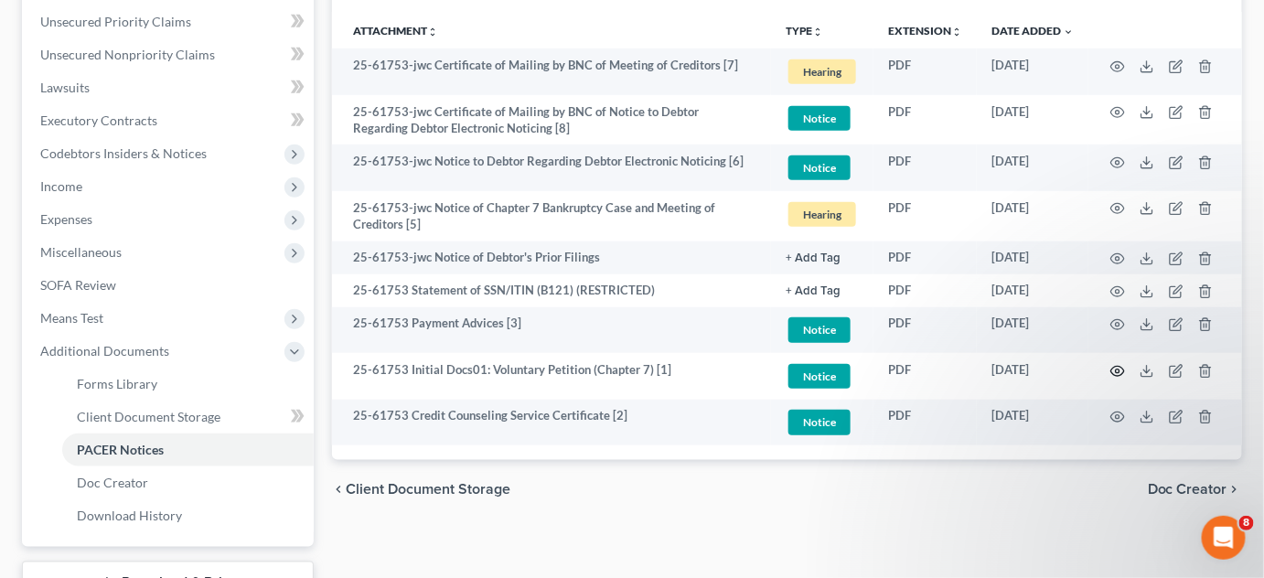
click at [1114, 368] on icon "button" at bounding box center [1117, 371] width 15 height 15
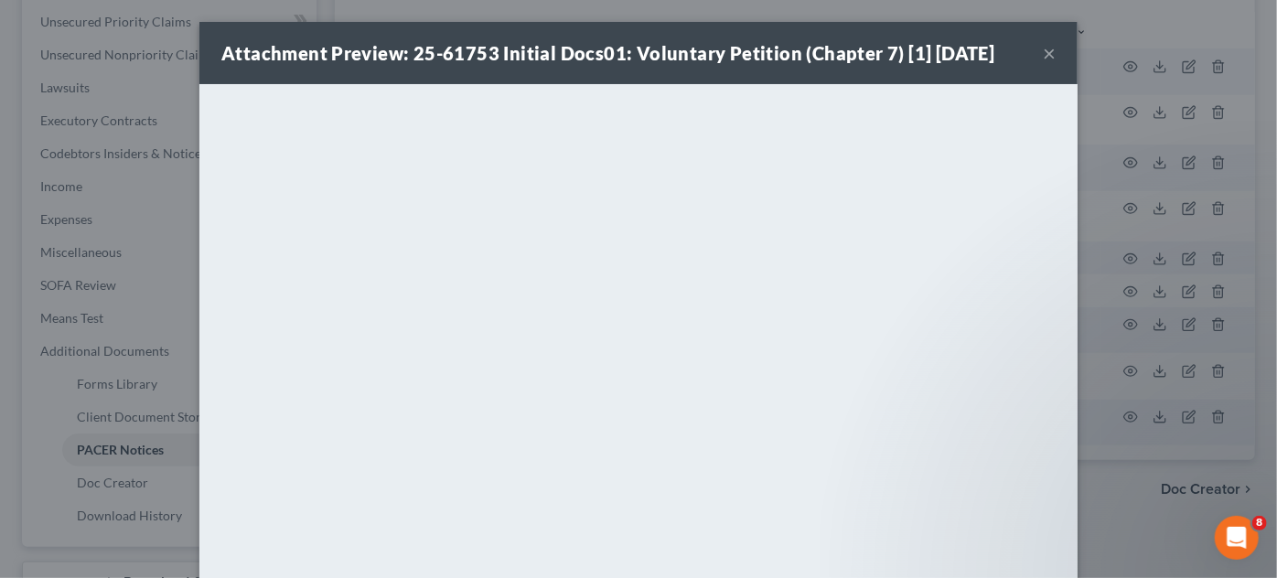
click at [1128, 472] on div "Attachment Preview: 25-61753 Initial Docs01: Voluntary Petition (Chapter 7) [1]…" at bounding box center [638, 289] width 1277 height 578
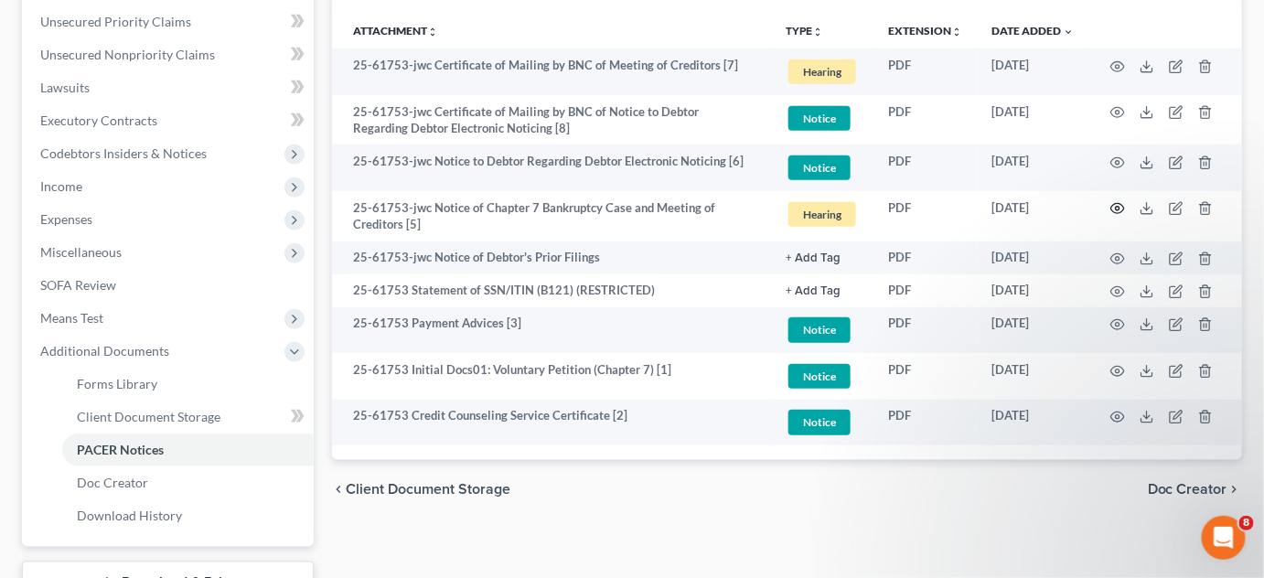
click at [1119, 208] on circle "button" at bounding box center [1118, 209] width 4 height 4
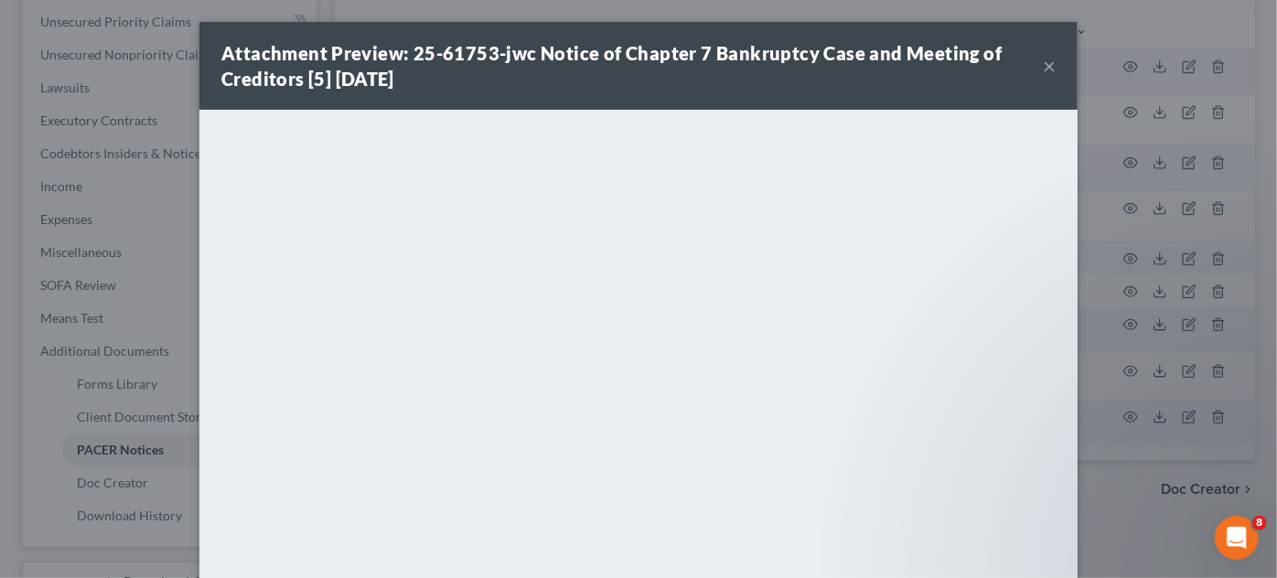
drag, startPoint x: 1105, startPoint y: 499, endPoint x: 1091, endPoint y: 496, distance: 14.2
click at [1104, 497] on div "Attachment Preview: 25-61753-jwc Notice of Chapter 7 Bankruptcy Case and Meetin…" at bounding box center [638, 289] width 1277 height 578
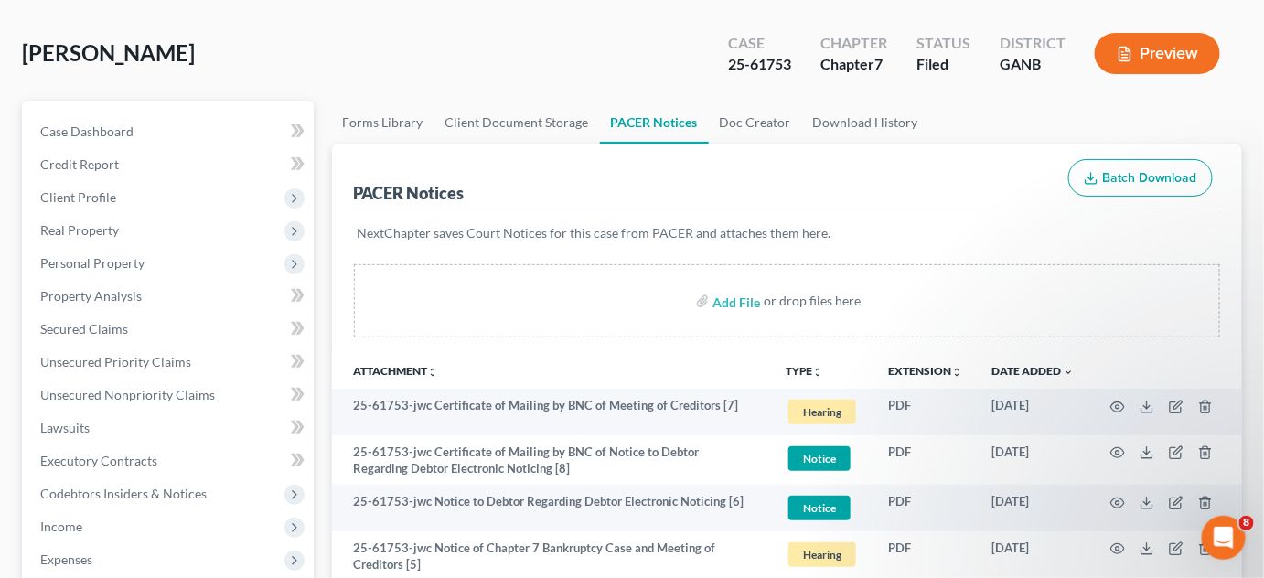
scroll to position [0, 0]
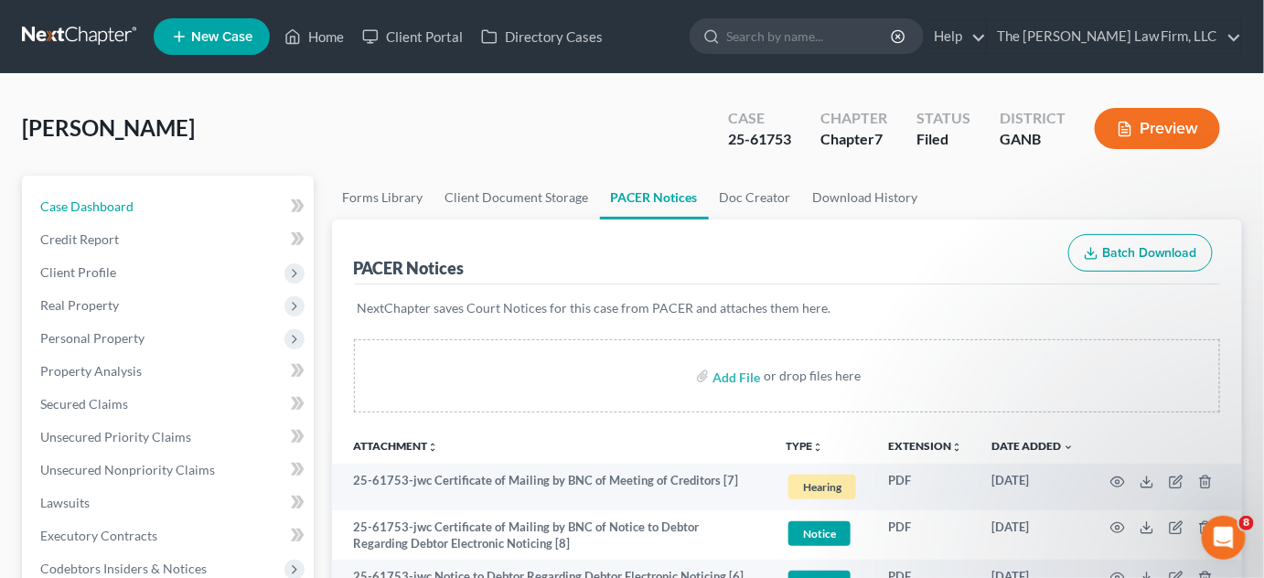
drag, startPoint x: 120, startPoint y: 204, endPoint x: 146, endPoint y: 216, distance: 29.1
click at [119, 204] on span "Case Dashboard" at bounding box center [86, 206] width 93 height 16
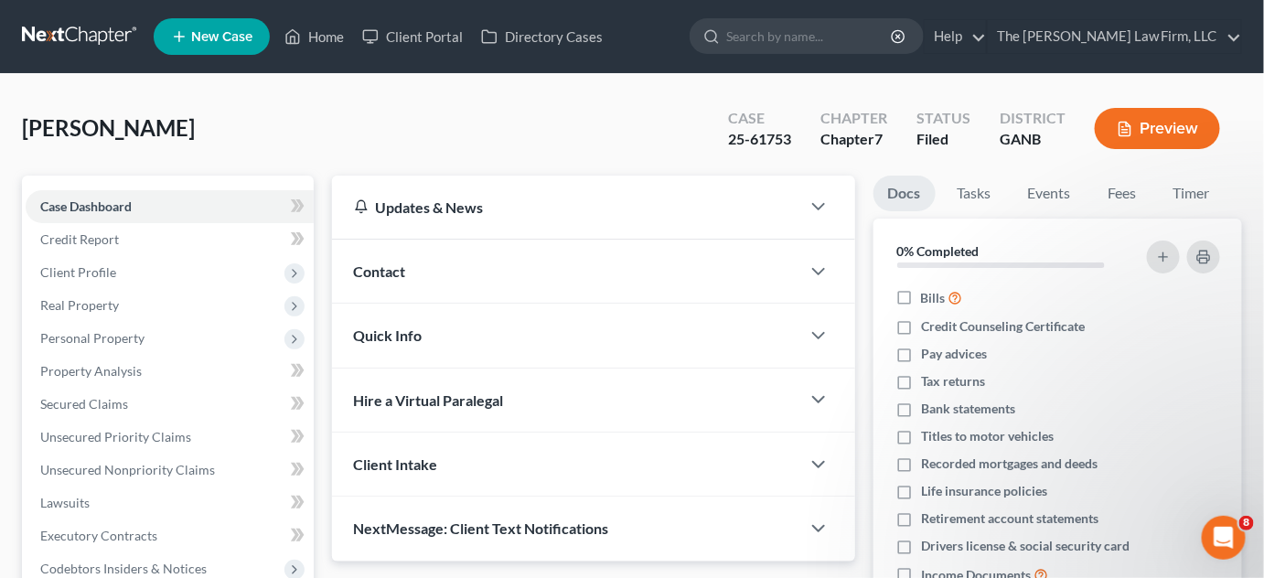
click at [392, 277] on span "Contact" at bounding box center [380, 270] width 52 height 17
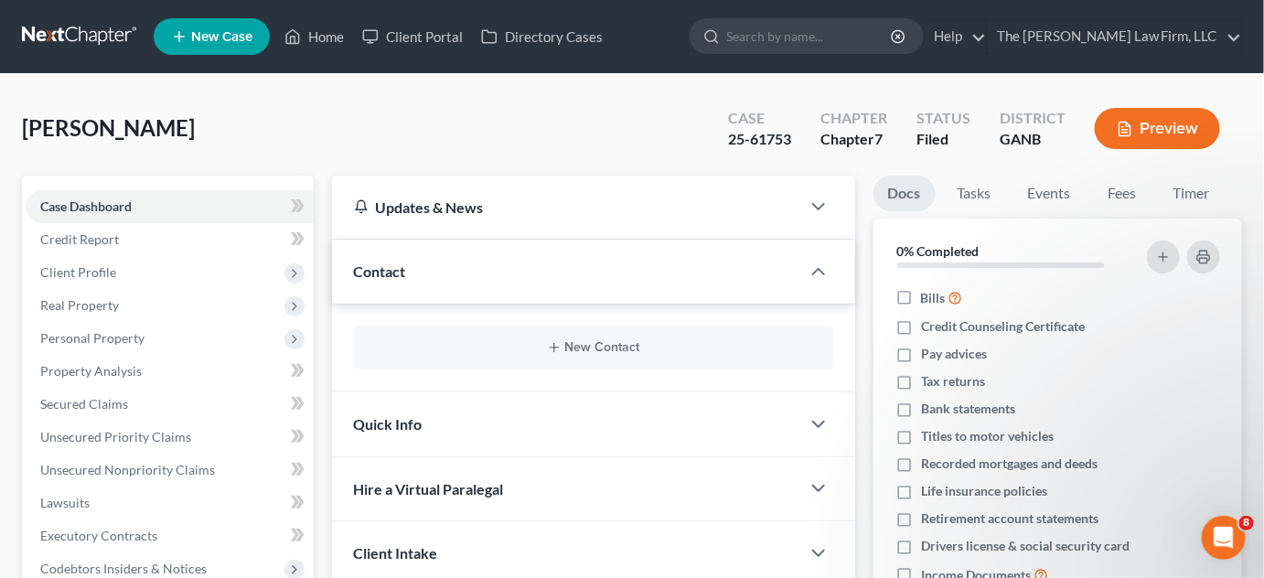
click at [623, 338] on div "New Contact" at bounding box center [593, 348] width 479 height 44
click at [618, 352] on button "New Contact" at bounding box center [594, 347] width 450 height 15
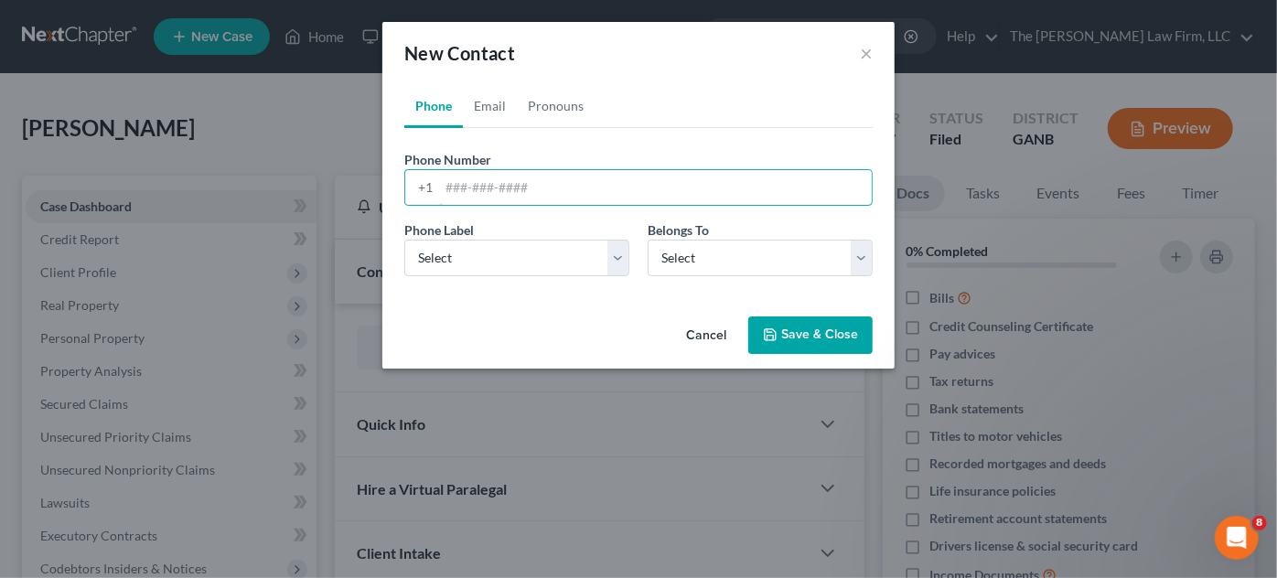
paste input "678) 557-0600‬"
click at [474, 182] on input "678) 557-0600‬" at bounding box center [655, 187] width 433 height 35
type input "678-557-0600‬"
click at [492, 266] on select "Select Mobile Home Work Other" at bounding box center [516, 258] width 225 height 37
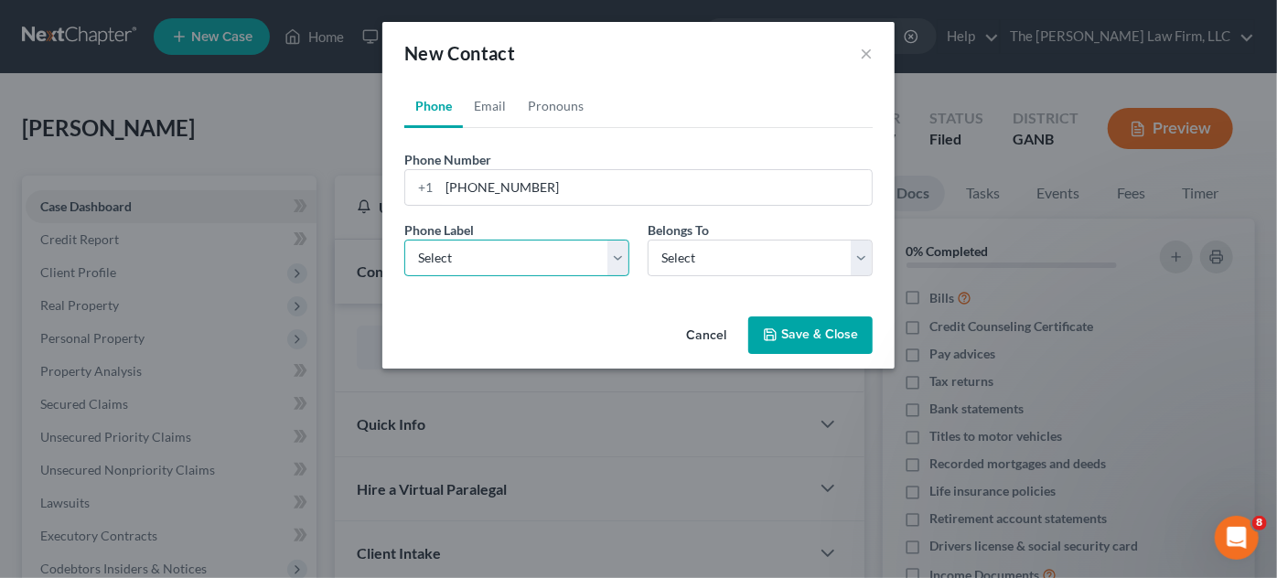
select select "0"
click at [404, 240] on select "Select Mobile Home Work Other" at bounding box center [516, 258] width 225 height 37
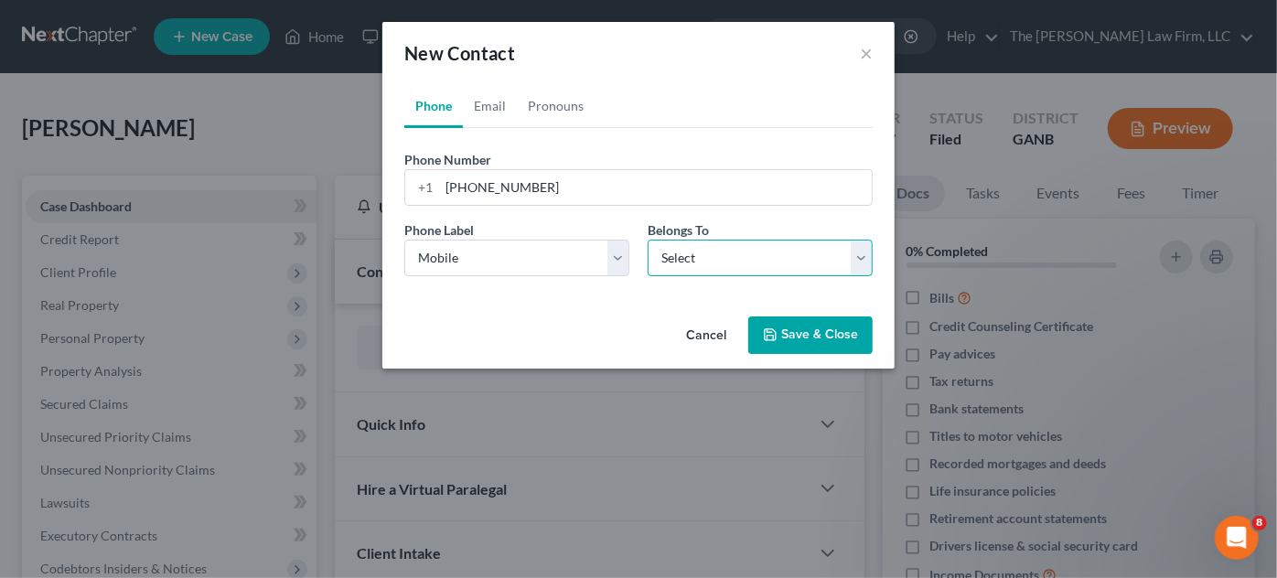
drag, startPoint x: 658, startPoint y: 254, endPoint x: 666, endPoint y: 267, distance: 14.7
click at [658, 254] on select "Select Client Other" at bounding box center [759, 258] width 225 height 37
select select "0"
click at [647, 240] on select "Select Client Other" at bounding box center [759, 258] width 225 height 37
select select "0"
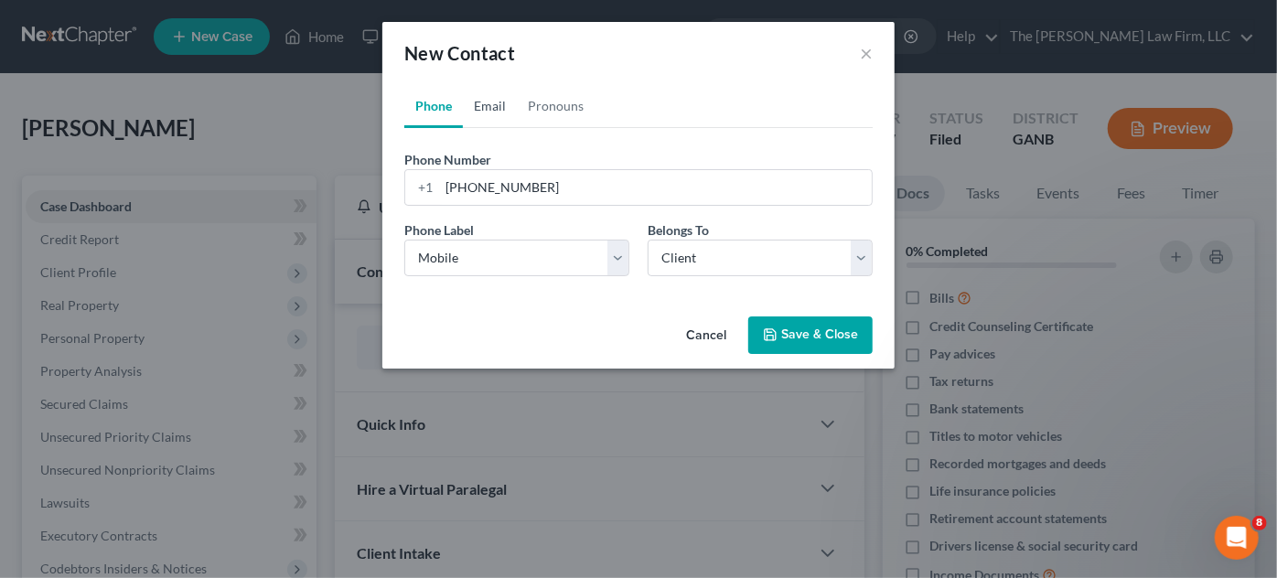
click at [499, 109] on link "Email" at bounding box center [490, 106] width 54 height 44
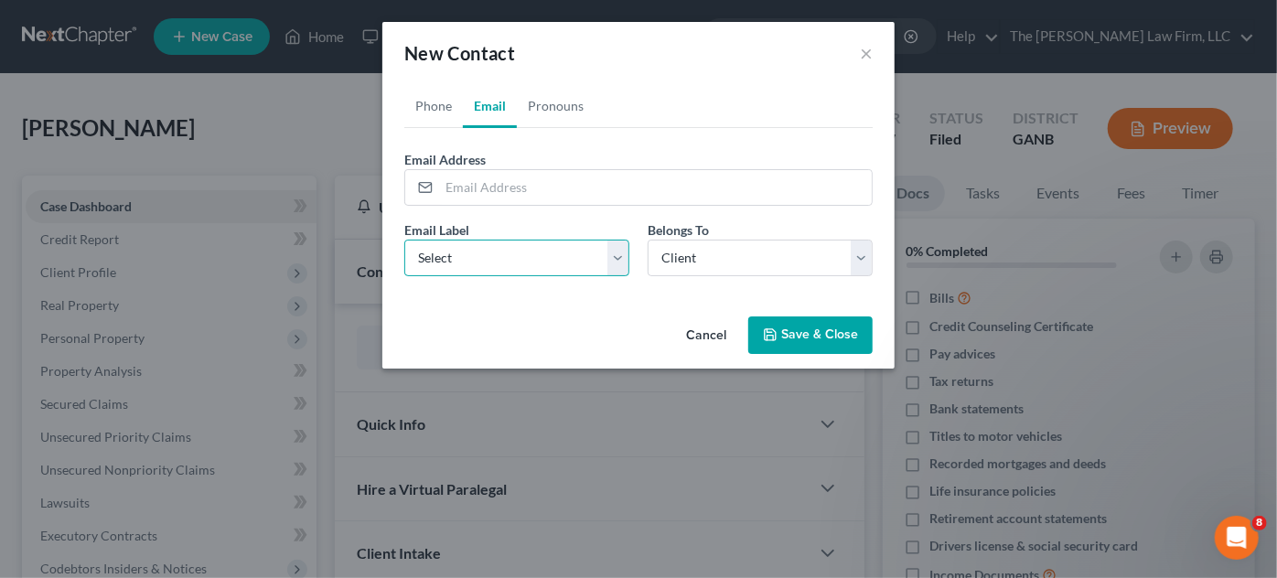
drag, startPoint x: 500, startPoint y: 255, endPoint x: 508, endPoint y: 273, distance: 19.2
click at [499, 255] on select "Select Home Work Other" at bounding box center [516, 258] width 225 height 37
select select "0"
click at [404, 240] on select "Select Home Work Other" at bounding box center [516, 258] width 225 height 37
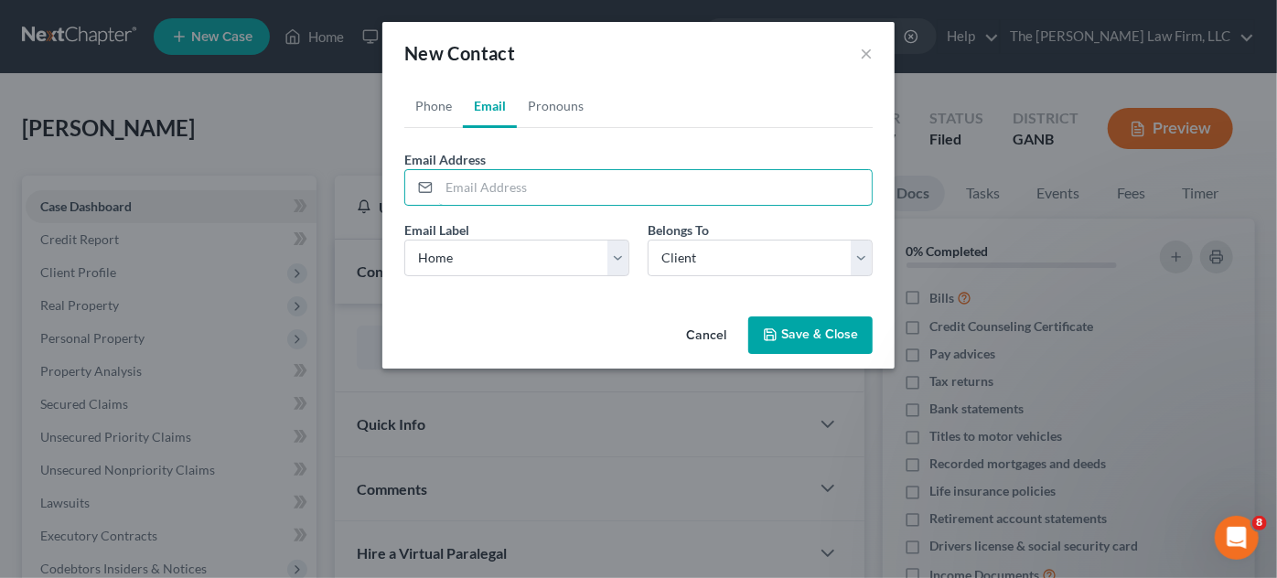
paste input "jhtstj@gmail.com"
type input "jhtstj@gmail.com"
click at [795, 325] on button "Save & Close" at bounding box center [810, 335] width 124 height 38
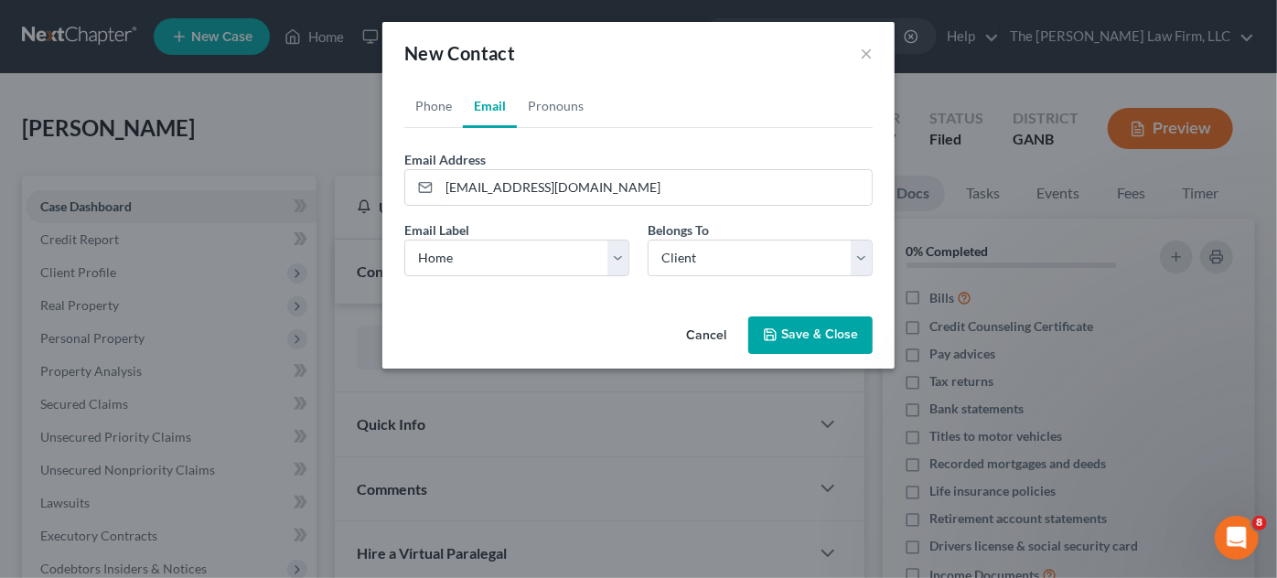
click at [780, 326] on button "Save & Close" at bounding box center [810, 335] width 124 height 38
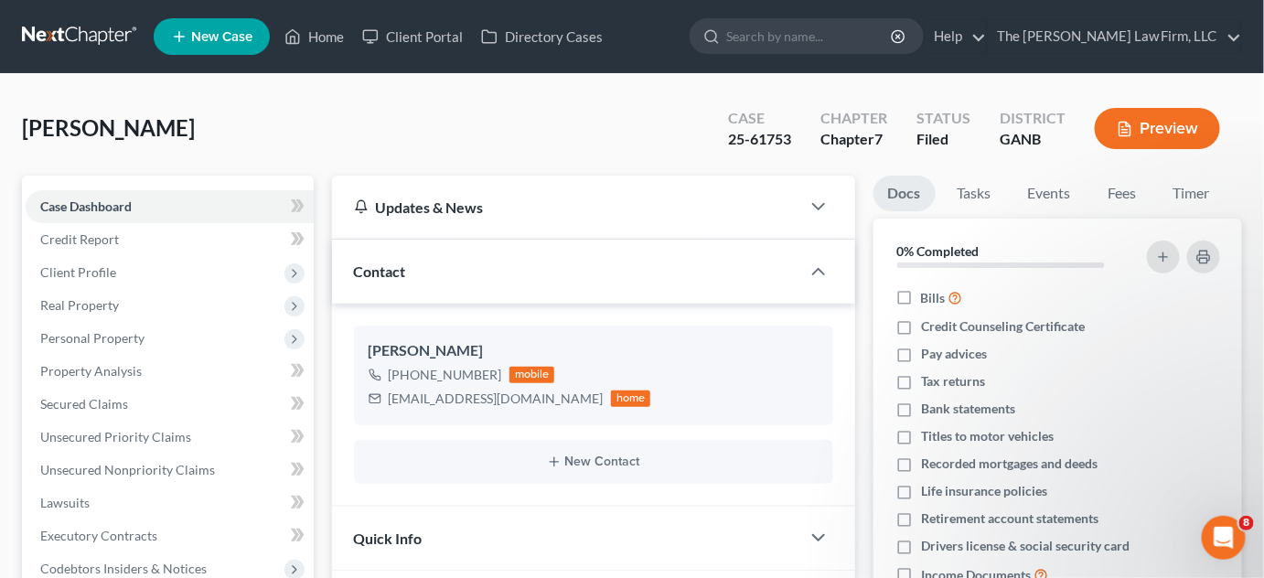
click at [422, 141] on div "Cheung, Connie Upgraded Case 25-61753 Chapter Chapter 7 Status Filed District G…" at bounding box center [632, 136] width 1220 height 80
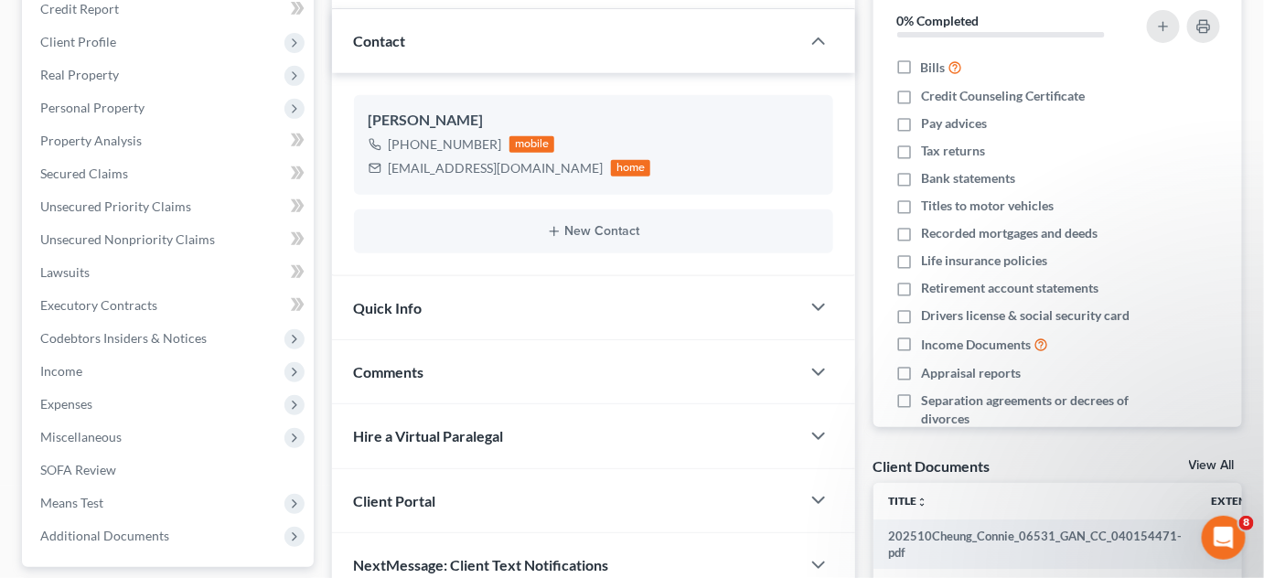
scroll to position [277, 0]
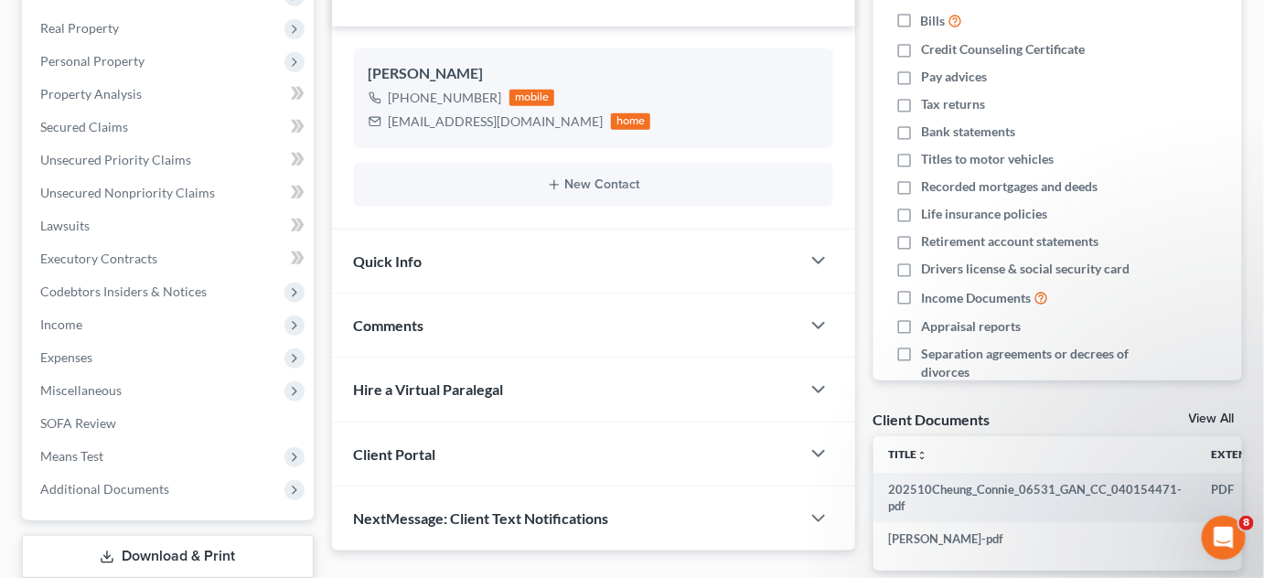
click at [435, 316] on div "Comments" at bounding box center [566, 325] width 468 height 63
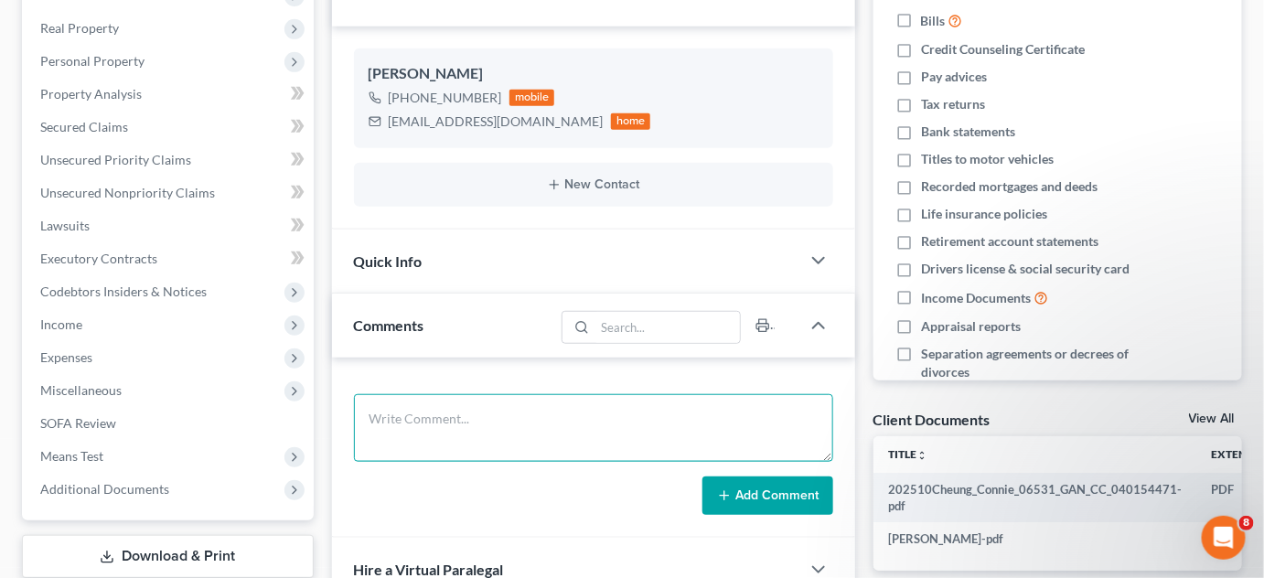
click at [474, 394] on textarea at bounding box center [593, 428] width 479 height 68
type textarea "STEIL"
click at [765, 491] on button "Add Comment" at bounding box center [767, 495] width 131 height 38
click at [796, 508] on button "Add Comment" at bounding box center [767, 495] width 131 height 38
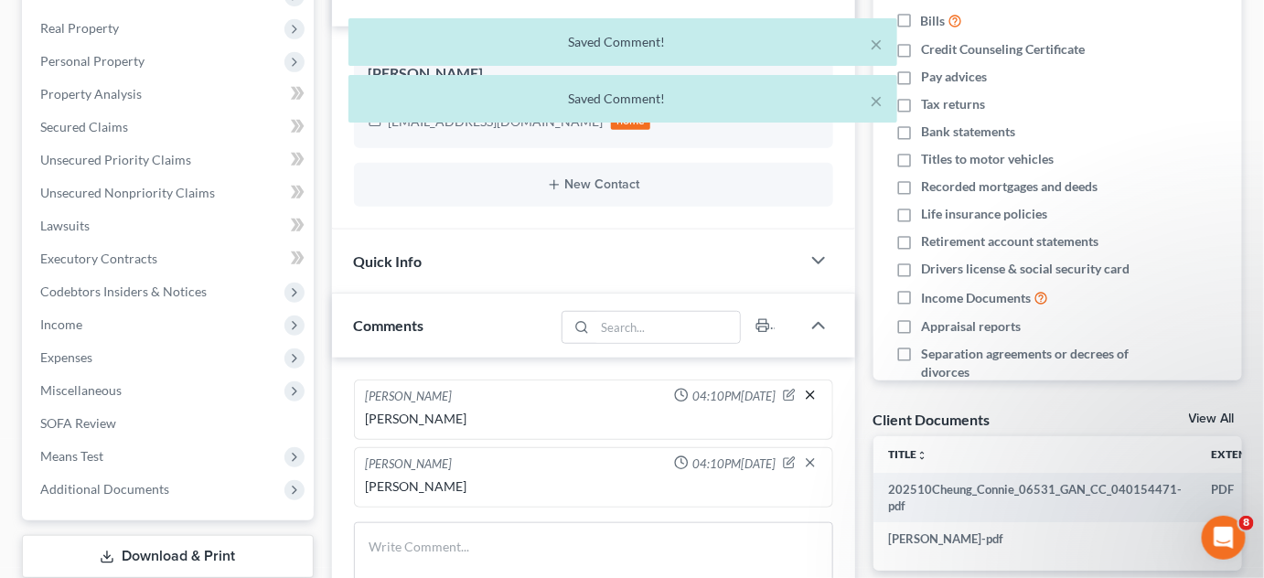
click at [811, 391] on line "button" at bounding box center [810, 394] width 7 height 7
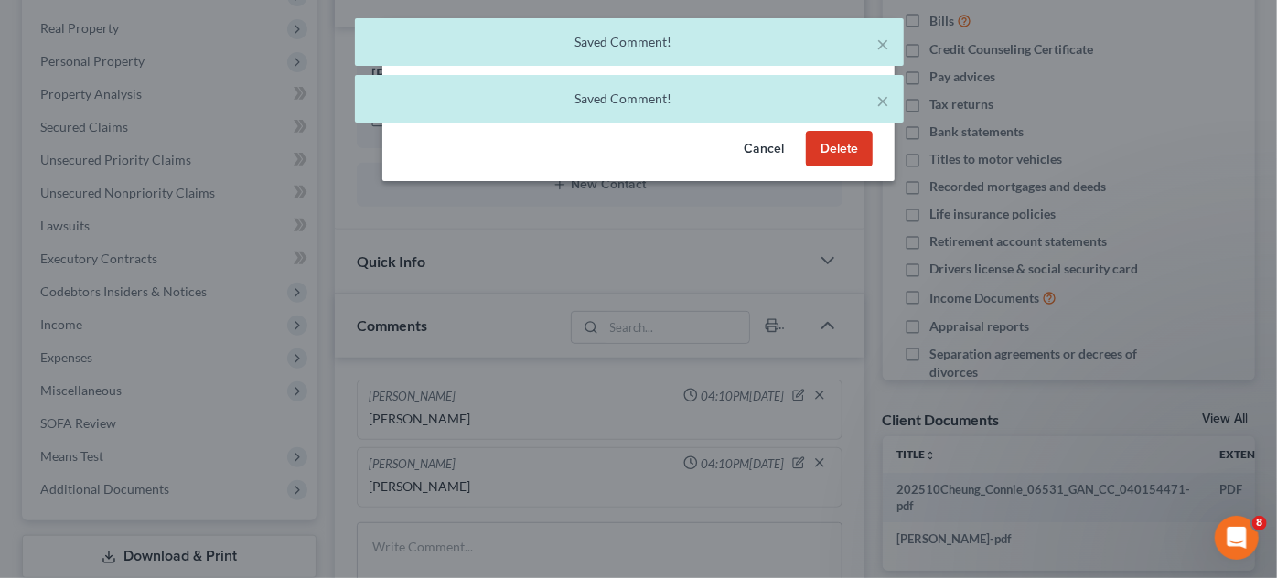
click at [854, 154] on button "Delete" at bounding box center [839, 149] width 67 height 37
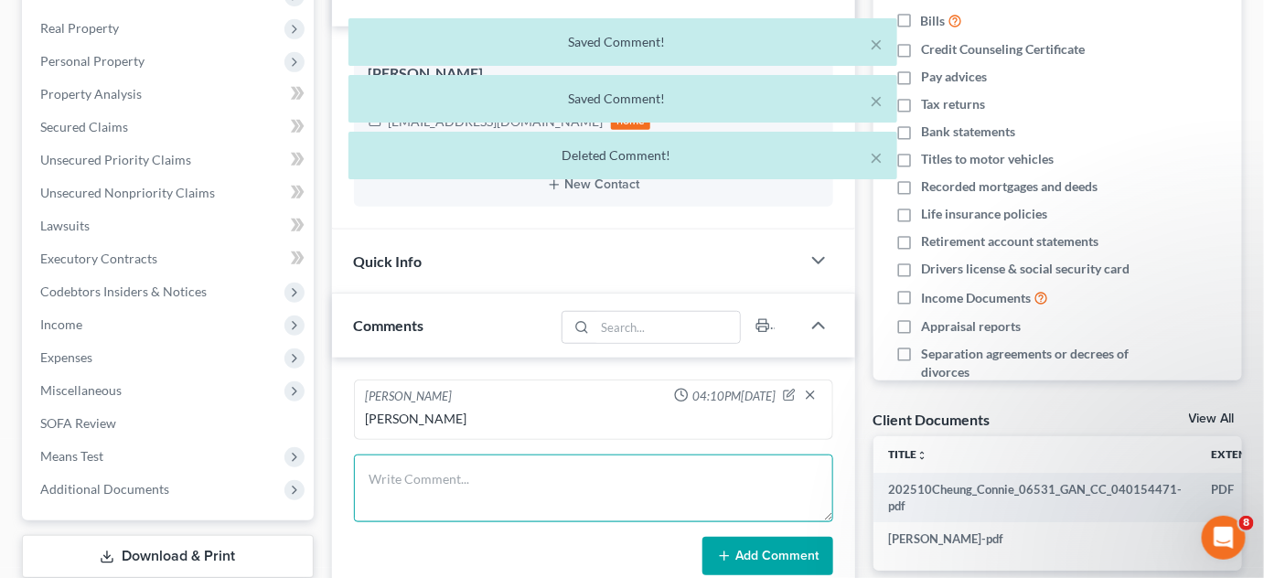
click at [454, 486] on textarea at bounding box center [593, 488] width 479 height 68
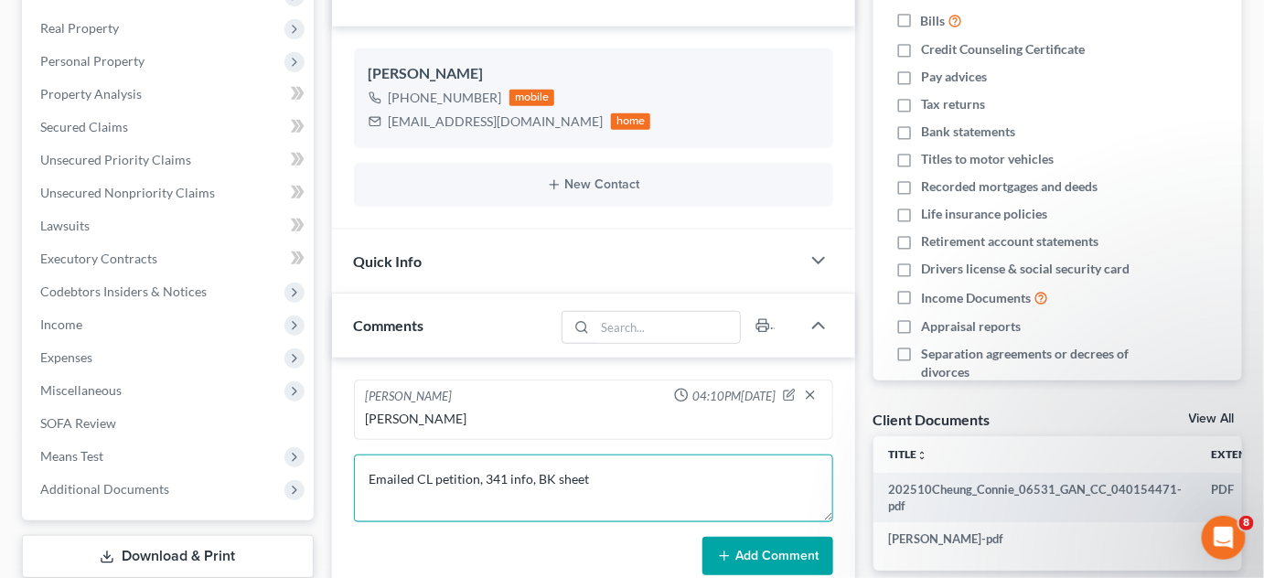
type textarea "Emailed CL petition, 341 info, BK sheet"
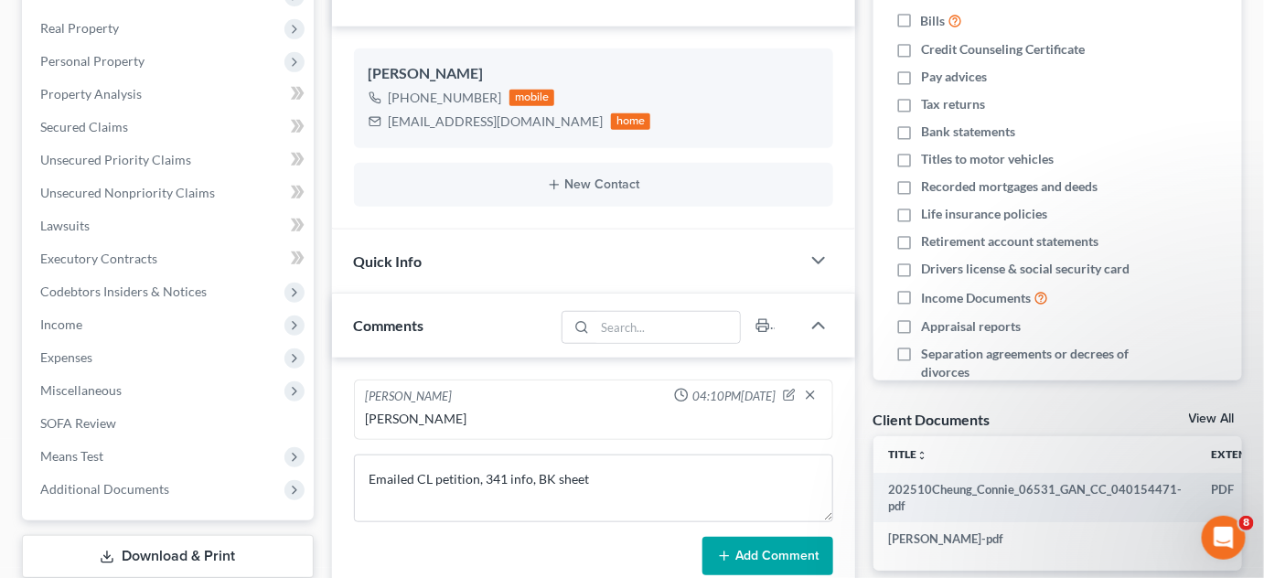
click at [792, 555] on button "Add Comment" at bounding box center [767, 556] width 131 height 38
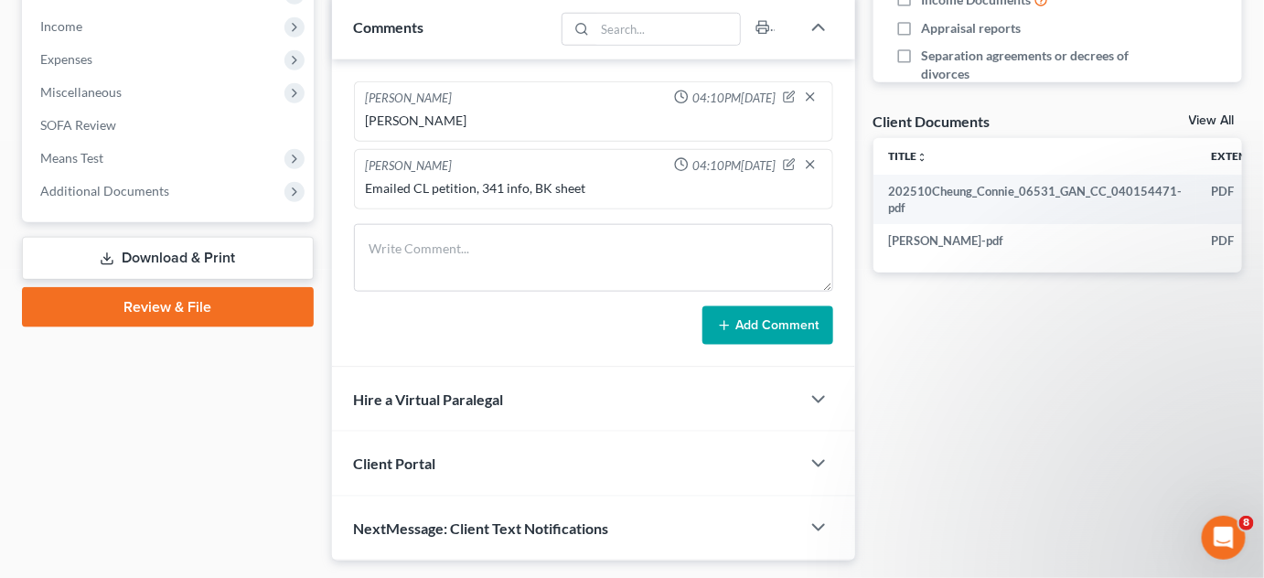
scroll to position [623, 0]
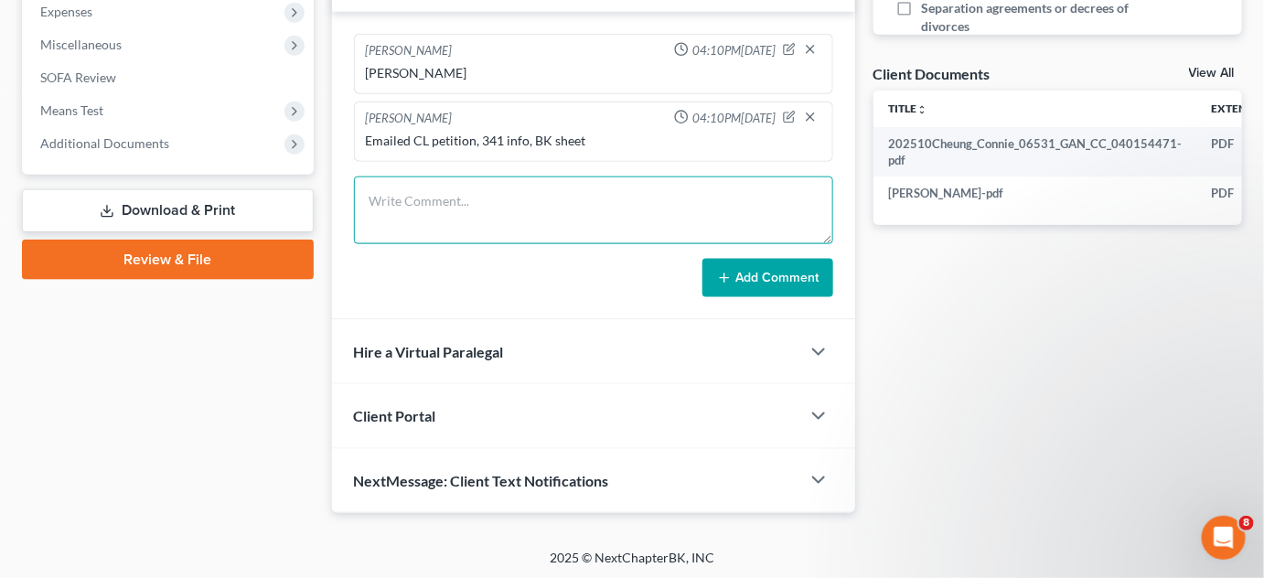
click at [476, 205] on textarea at bounding box center [593, 210] width 479 height 68
type textarea "Uploaded SSN, ID, 2024 TR"
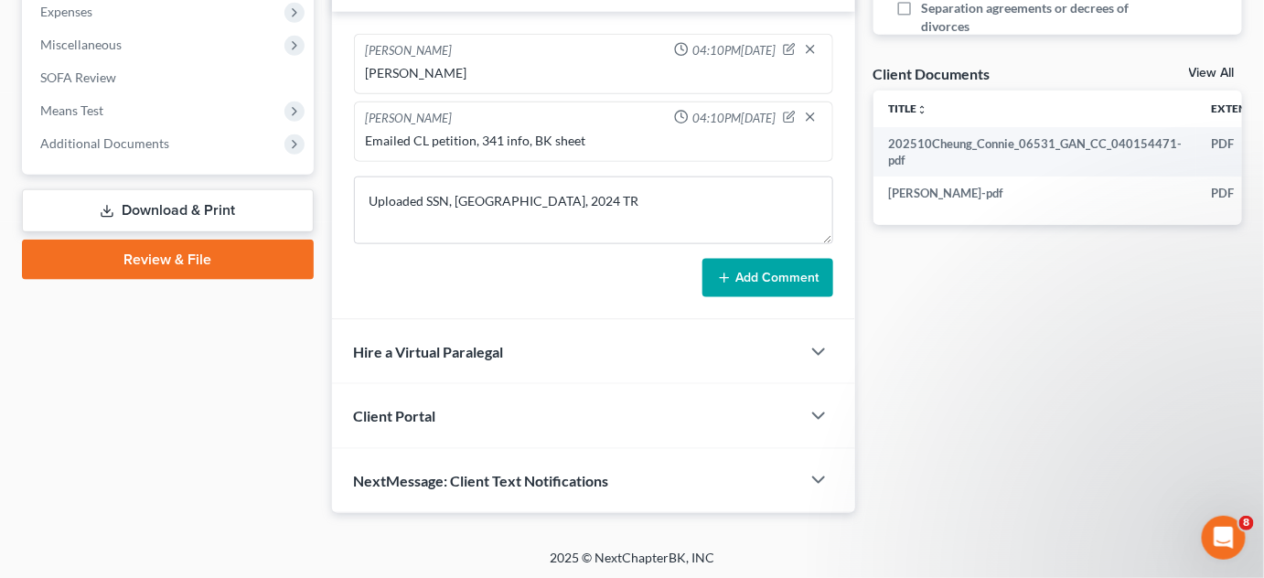
click at [733, 278] on button "Add Comment" at bounding box center [767, 278] width 131 height 38
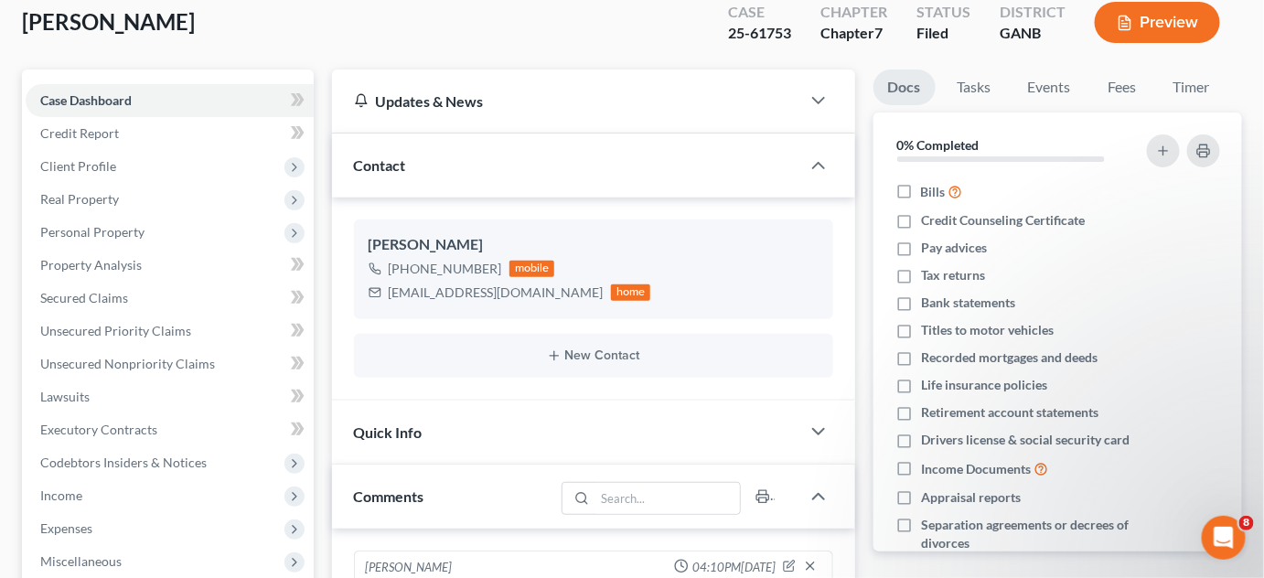
scroll to position [0, 0]
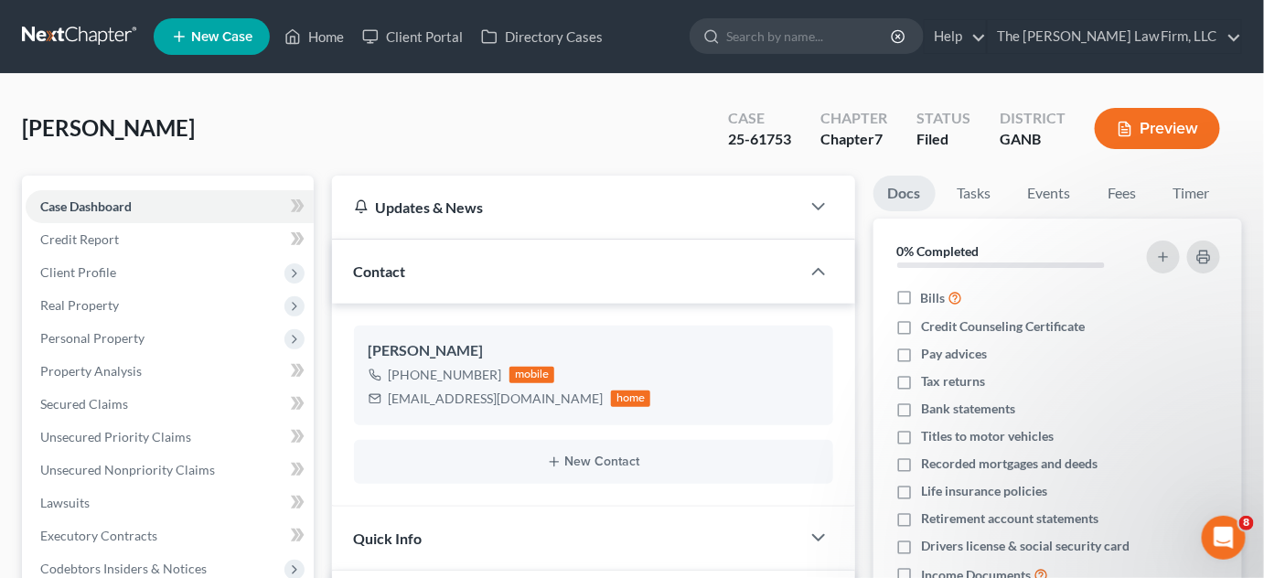
drag, startPoint x: 849, startPoint y: 33, endPoint x: 859, endPoint y: 28, distance: 11.0
click at [853, 31] on input "search" at bounding box center [809, 36] width 167 height 34
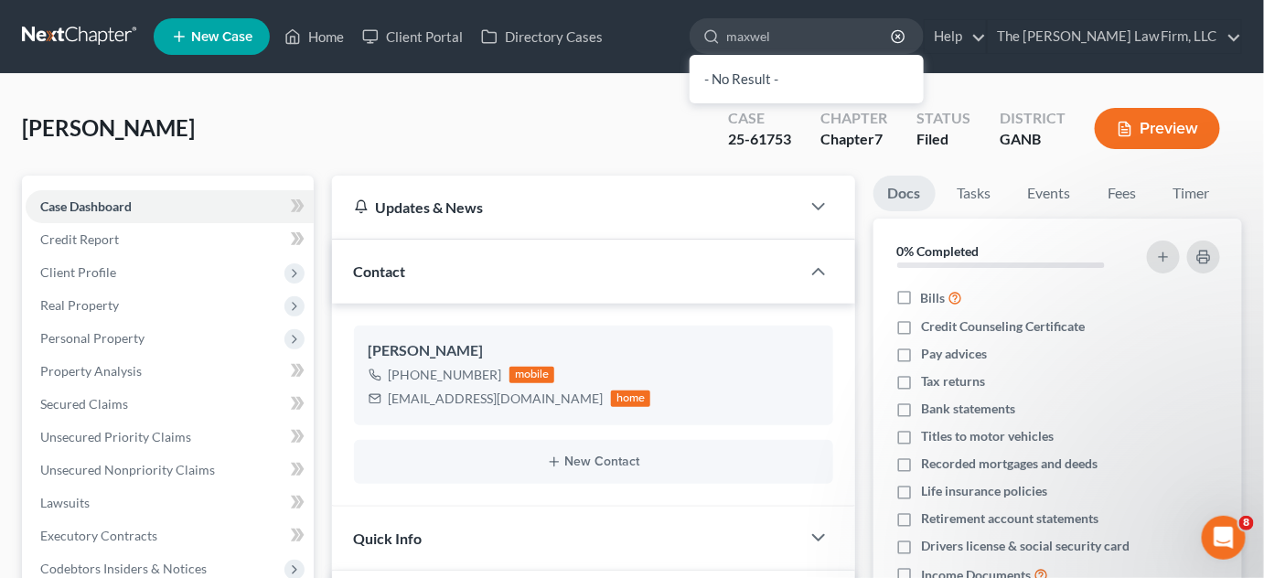
type input "maxwell"
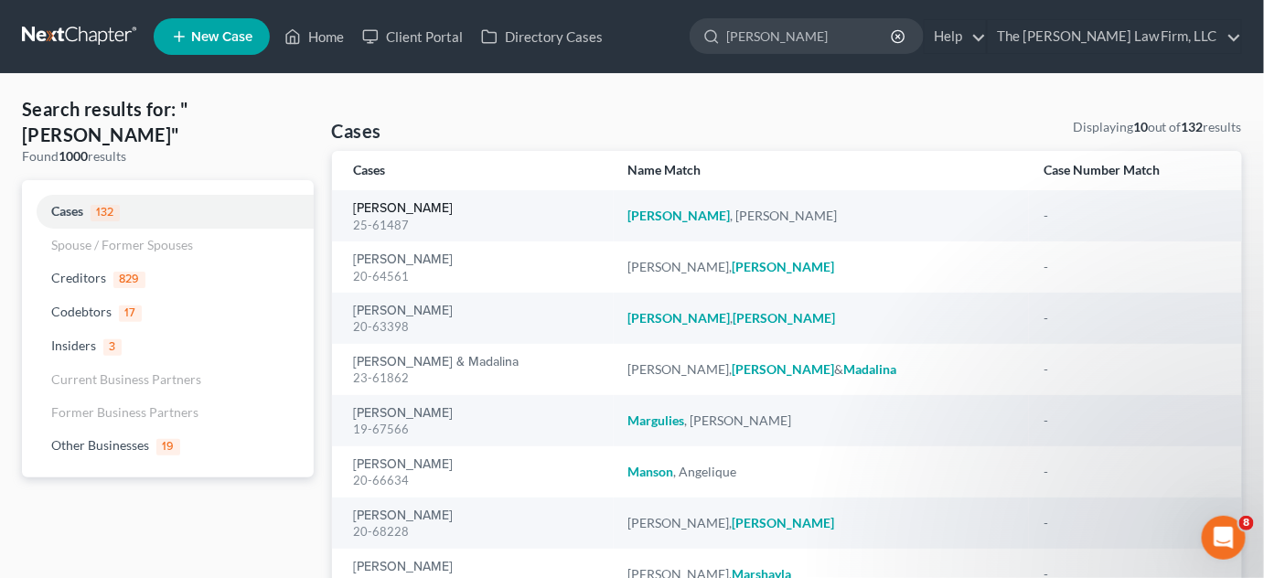
click at [366, 207] on link "Maxwell, Sheila" at bounding box center [404, 208] width 100 height 13
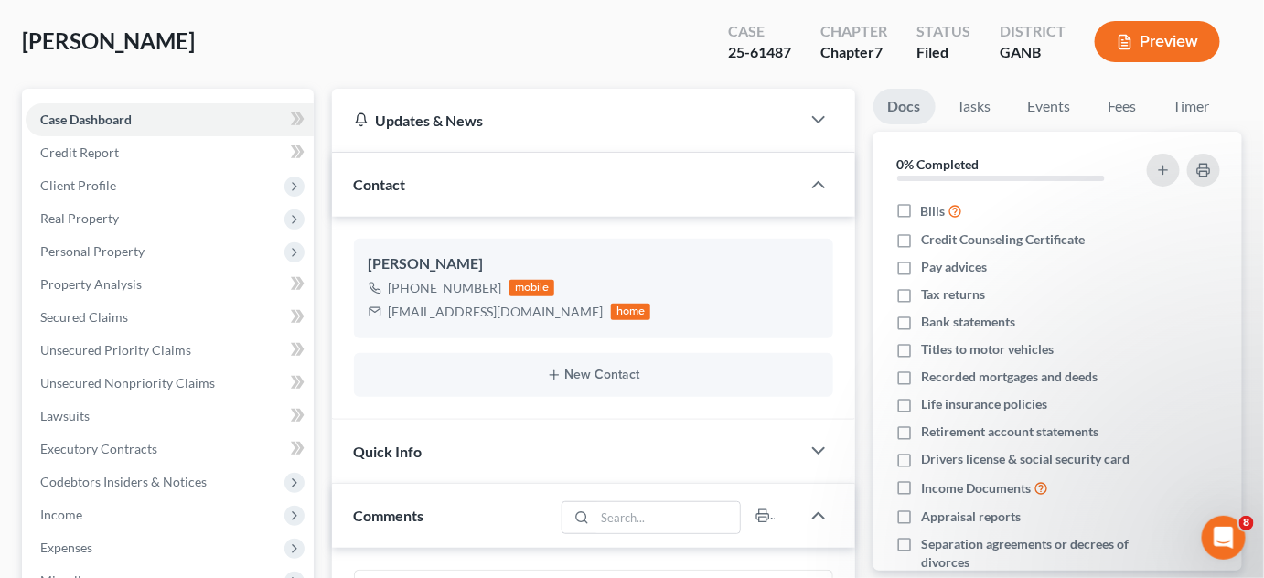
scroll to position [415, 0]
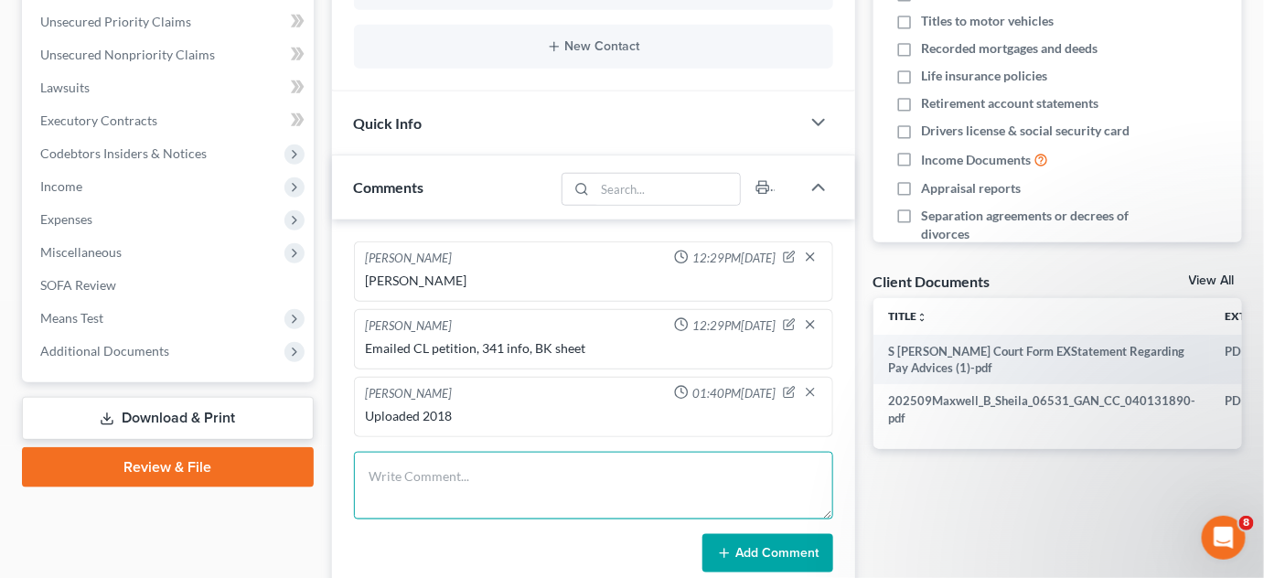
click at [431, 485] on textarea at bounding box center [593, 486] width 479 height 68
type textarea "Uploaded SSN, [GEOGRAPHIC_DATA]"
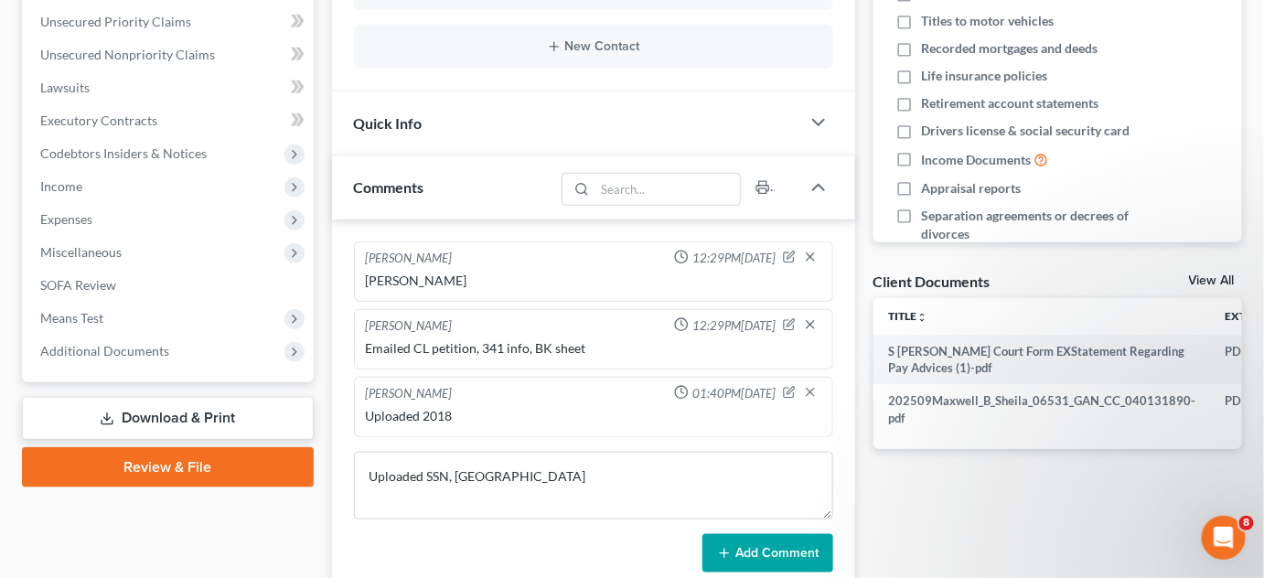
drag, startPoint x: 820, startPoint y: 548, endPoint x: 836, endPoint y: 504, distance: 46.6
click at [823, 523] on form "Uploaded SSN, ID Add Comment" at bounding box center [593, 512] width 479 height 121
